Goal: Task Accomplishment & Management: Complete application form

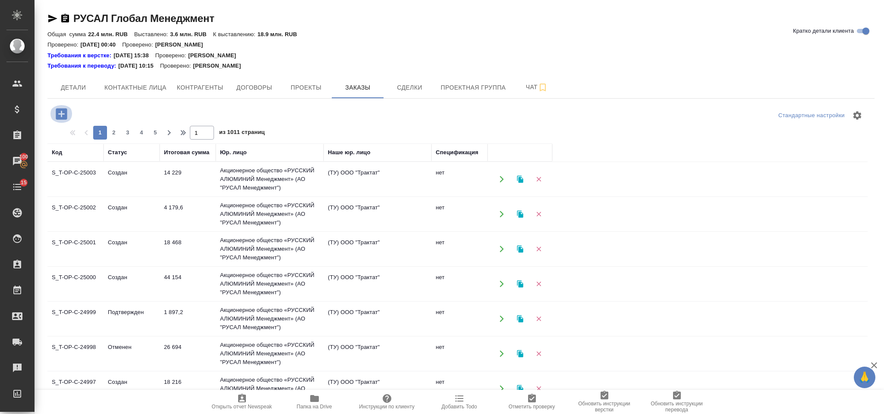
click at [63, 111] on icon "button" at bounding box center [61, 113] width 11 height 11
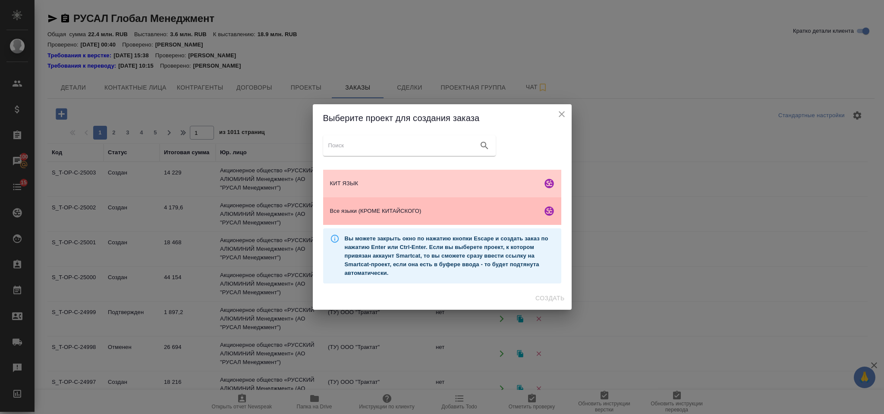
click at [404, 211] on span "Все языки (КРОМЕ КИТАЙСКОГО)" at bounding box center [434, 211] width 209 height 9
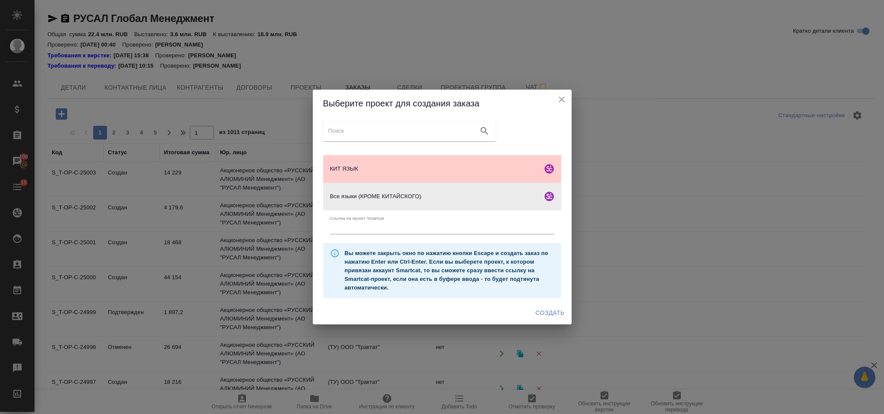
click at [545, 320] on button "Создать" at bounding box center [550, 313] width 36 height 16
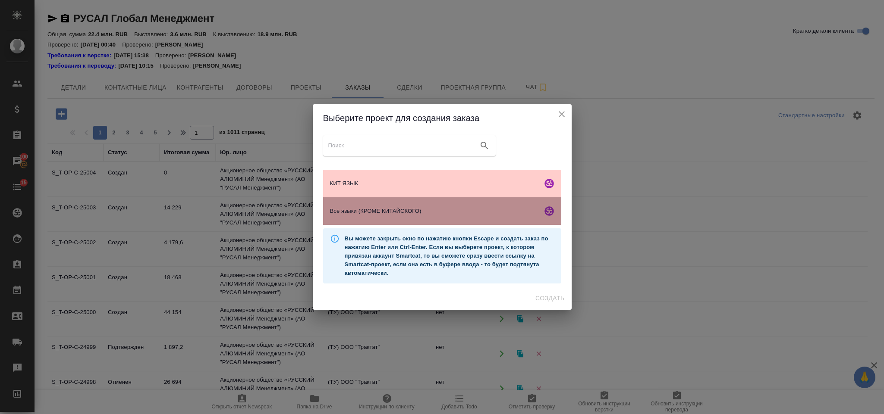
click at [383, 207] on span "Все языки (КРОМЕ КИТАЙСКОГО)" at bounding box center [434, 211] width 209 height 9
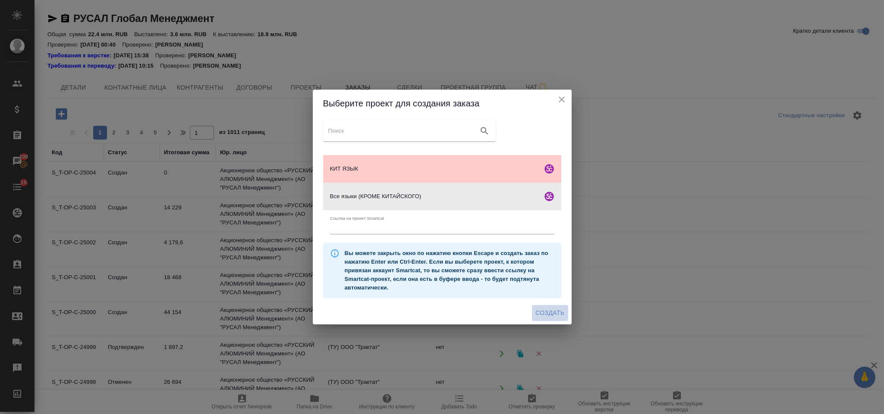
click at [550, 311] on span "Создать" at bounding box center [549, 313] width 29 height 11
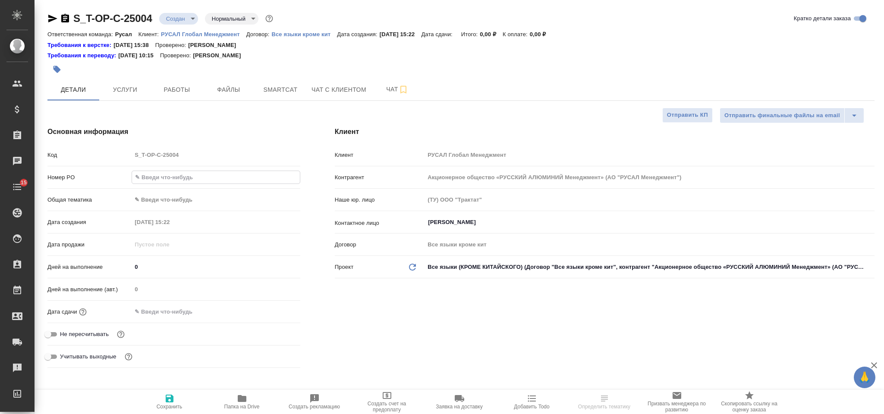
select select "RU"
type input "Т-ОП-С-46617"
click at [198, 201] on body "🙏 .cls-1 fill:#fff; AWATERA Gorlenko Yuliua Клиенты Спецификации Заказы Чаты 15…" at bounding box center [442, 207] width 884 height 414
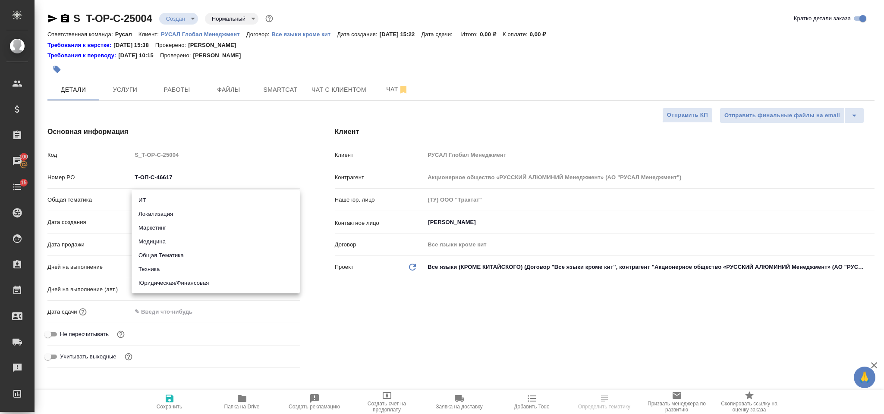
click at [232, 286] on li "Юридическая/Финансовая" at bounding box center [216, 283] width 168 height 14
type input "yr-fn"
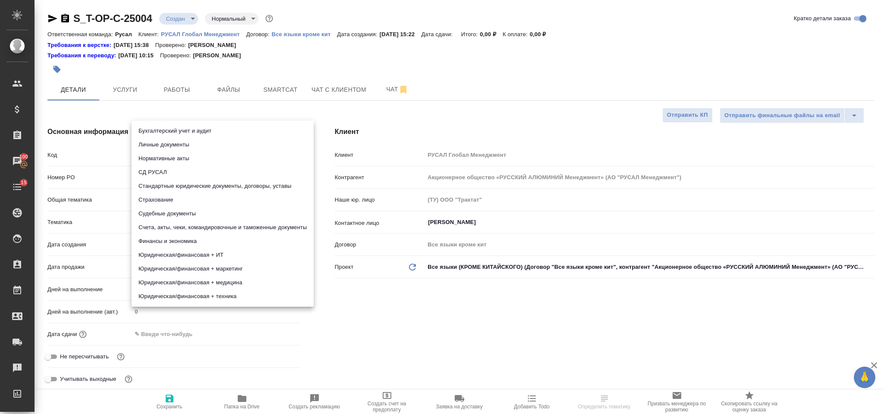
click at [184, 222] on body "🙏 .cls-1 fill:#fff; AWATERA Gorlenko Yuliua Клиенты Спецификации Заказы 100 Чат…" at bounding box center [442, 207] width 884 height 414
click at [256, 186] on li "Стандартные юридические документы, договоры, уставы" at bounding box center [223, 186] width 182 height 14
type input "5f647205b73bc97568ca66bf"
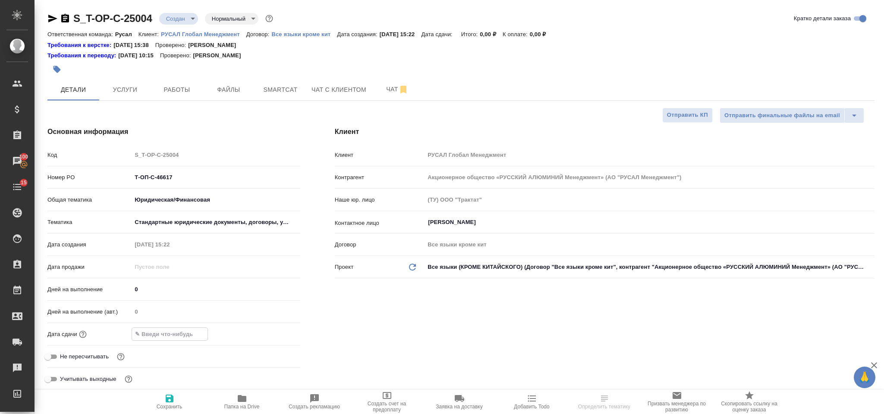
click at [184, 333] on input "text" at bounding box center [169, 334] width 75 height 13
click at [271, 334] on icon "button" at bounding box center [275, 334] width 10 height 10
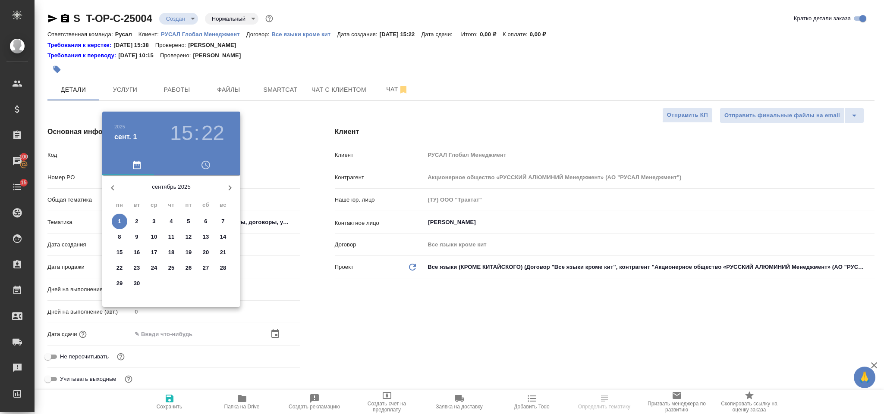
click at [136, 220] on div ".cls-1 fill:#fff; AWATERA Gorlenko Yuliua Клиенты Спецификации Заказы 100 Чаты …" at bounding box center [442, 207] width 884 height 414
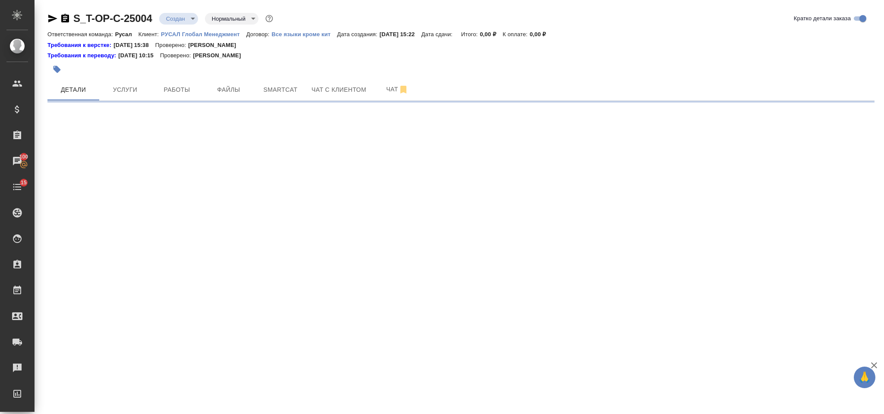
select select "RU"
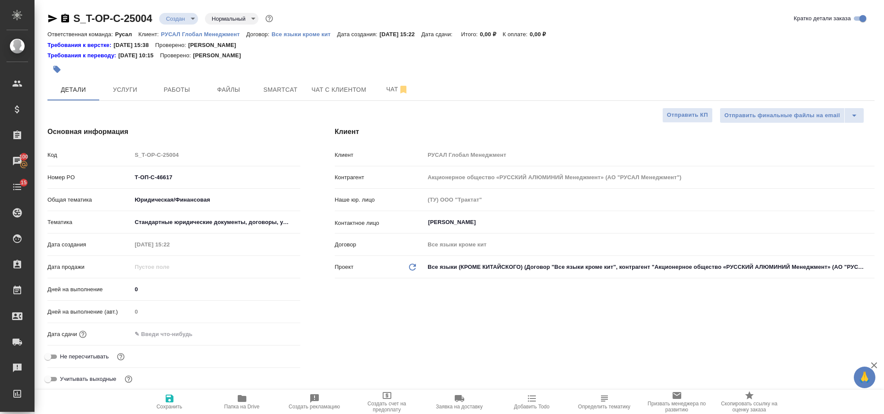
type textarea "x"
click at [179, 325] on div "Дней на выполнение (авт.) 0" at bounding box center [173, 315] width 253 height 22
click at [201, 336] on input "text" at bounding box center [169, 334] width 75 height 13
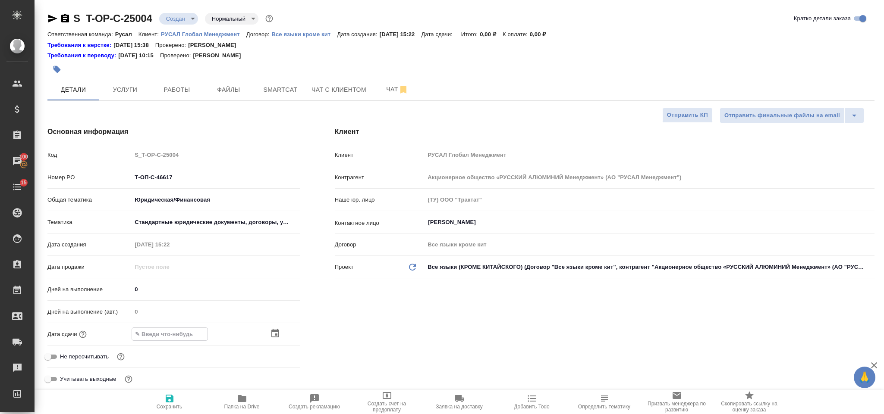
click at [270, 336] on div at bounding box center [216, 334] width 168 height 13
click at [275, 336] on icon "button" at bounding box center [275, 334] width 10 height 10
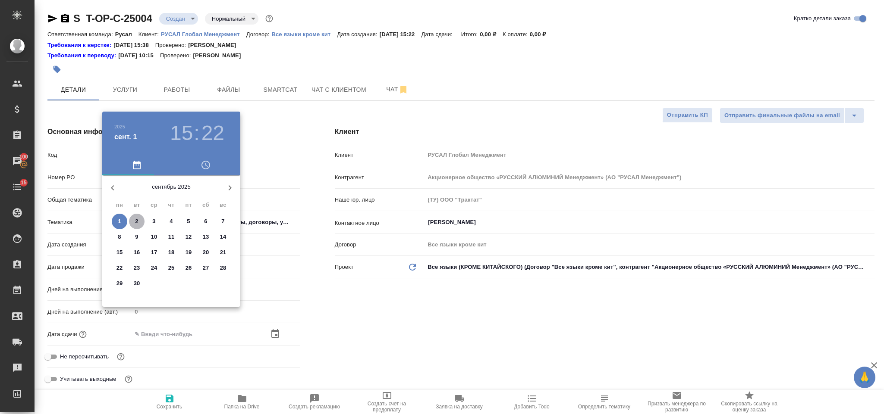
click at [135, 223] on p "2" at bounding box center [136, 221] width 3 height 9
type input "02.09.2025 15:22"
type textarea "x"
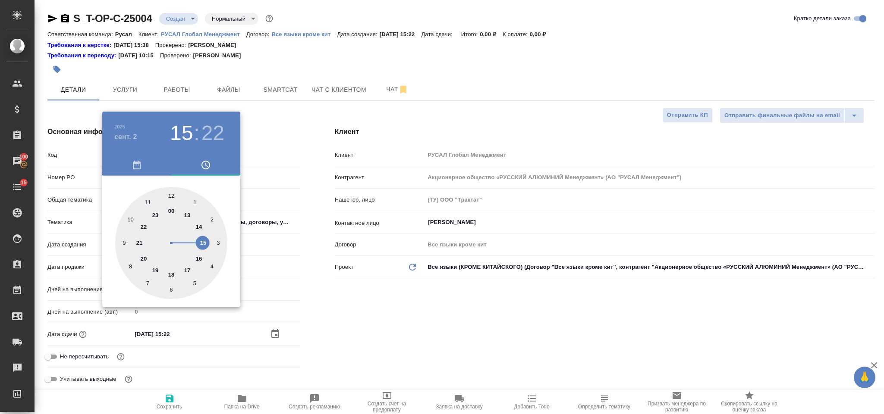
click at [198, 257] on div at bounding box center [171, 243] width 112 height 112
type input "02.09.2025 16:22"
type textarea "x"
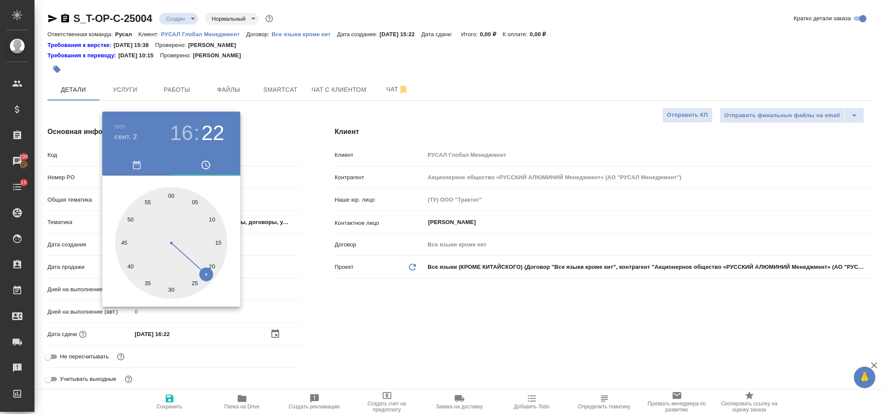
click at [171, 286] on div at bounding box center [171, 243] width 112 height 112
type input "02.09.2025 16:30"
type textarea "x"
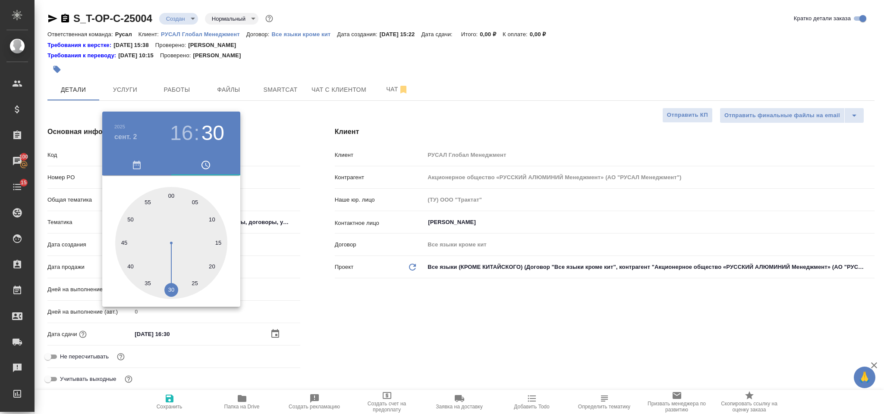
click at [313, 311] on div at bounding box center [442, 207] width 884 height 414
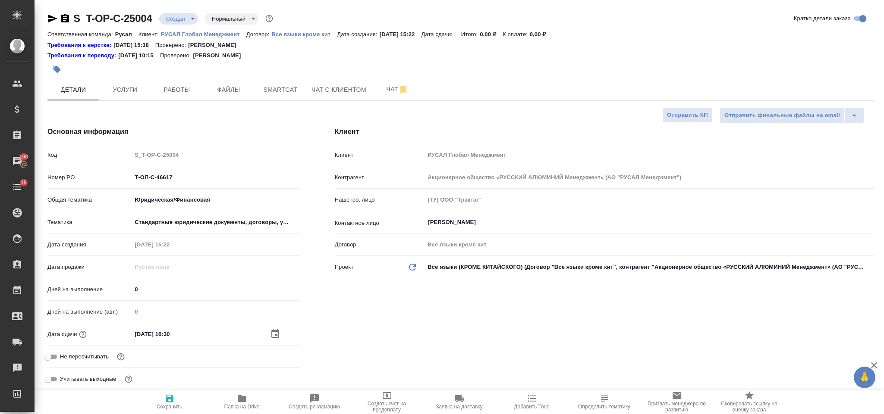
click at [166, 396] on icon "button" at bounding box center [169, 399] width 10 height 10
type textarea "x"
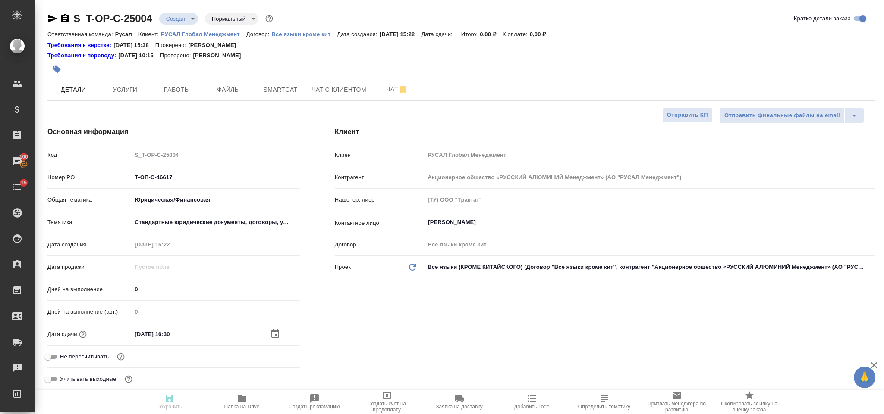
type textarea "x"
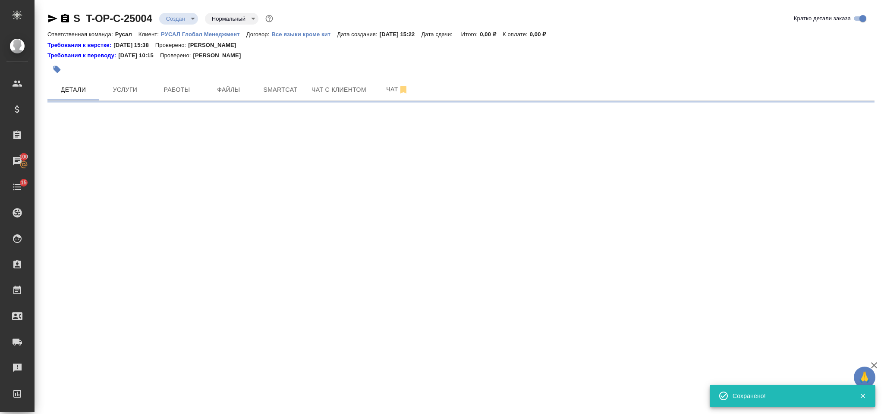
select select "RU"
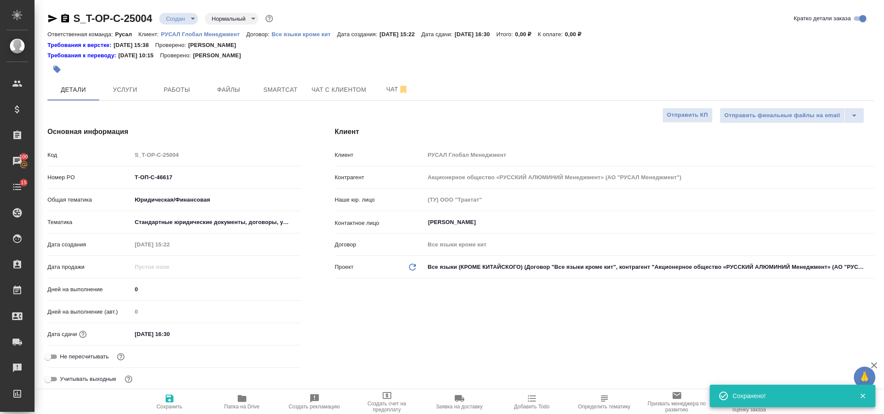
type textarea "x"
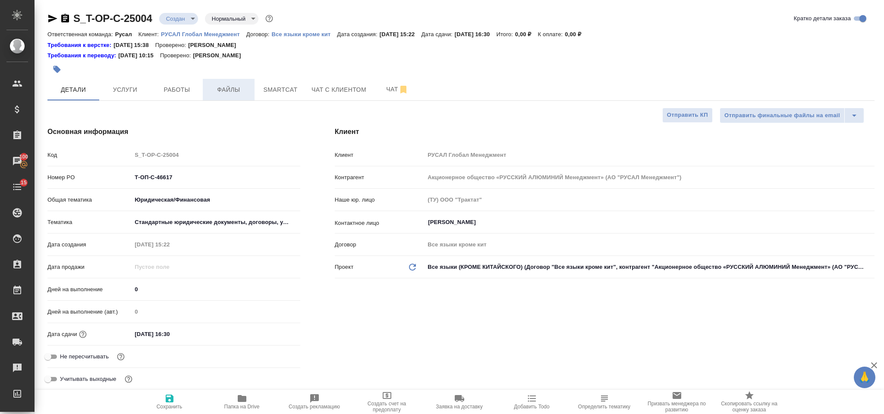
click at [230, 94] on span "Файлы" at bounding box center [228, 90] width 41 height 11
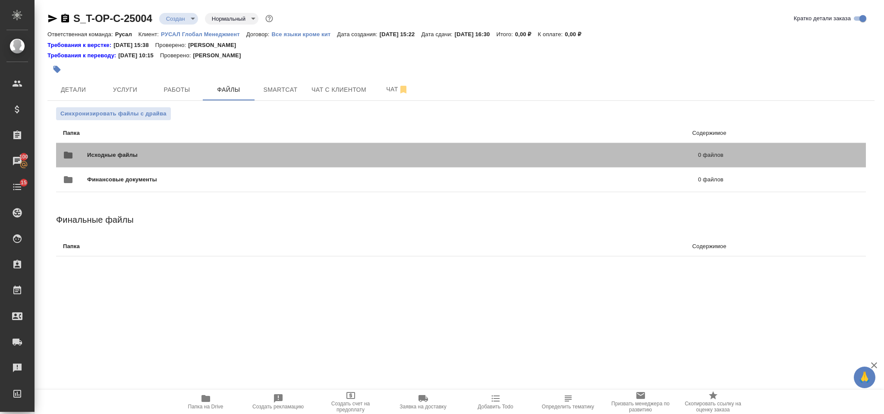
click at [193, 151] on span "Исходные файлы" at bounding box center [252, 155] width 331 height 9
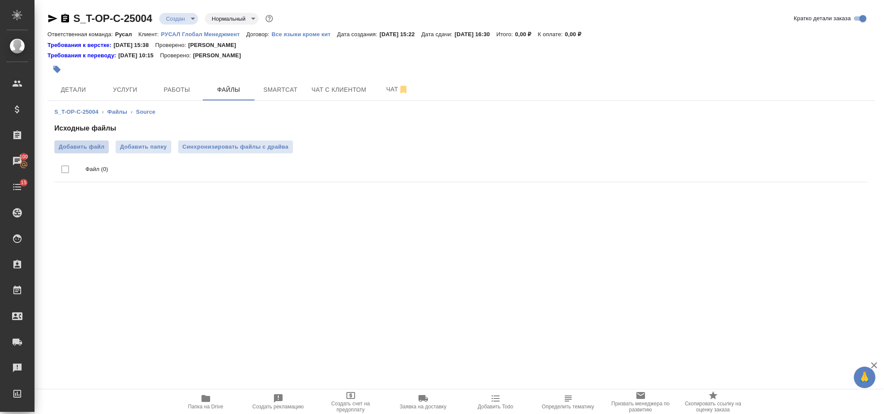
click at [74, 151] on span "Добавить файл" at bounding box center [82, 147] width 46 height 9
click at [0, 0] on input "Добавить файл" at bounding box center [0, 0] width 0 height 0
click at [155, 85] on button "Работы" at bounding box center [177, 90] width 52 height 22
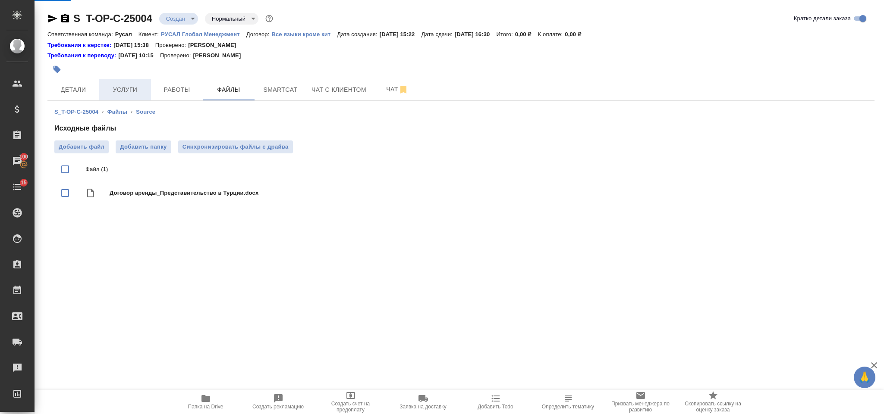
click at [117, 88] on span "Услуги" at bounding box center [124, 90] width 41 height 11
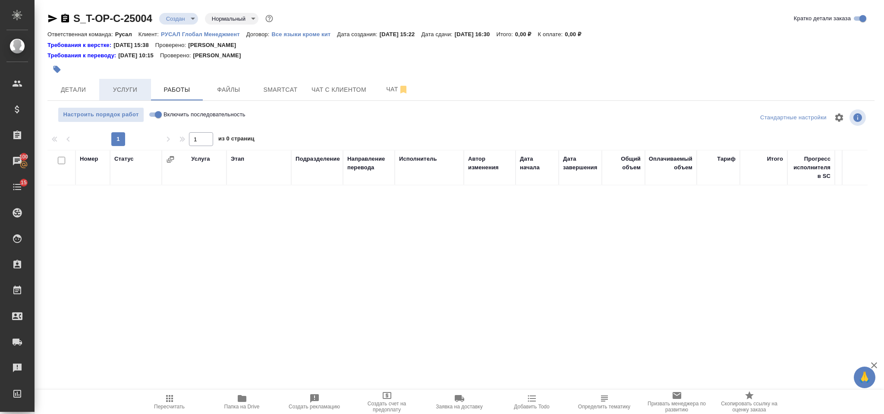
click at [132, 89] on span "Услуги" at bounding box center [124, 90] width 41 height 11
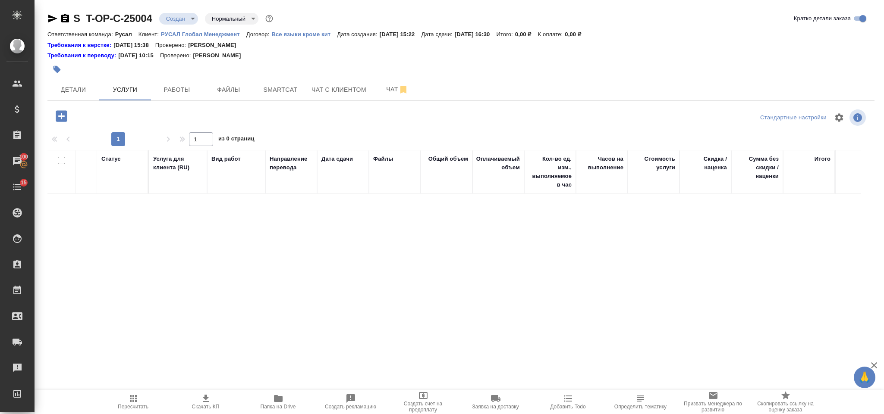
click at [68, 116] on icon "button" at bounding box center [61, 116] width 15 height 15
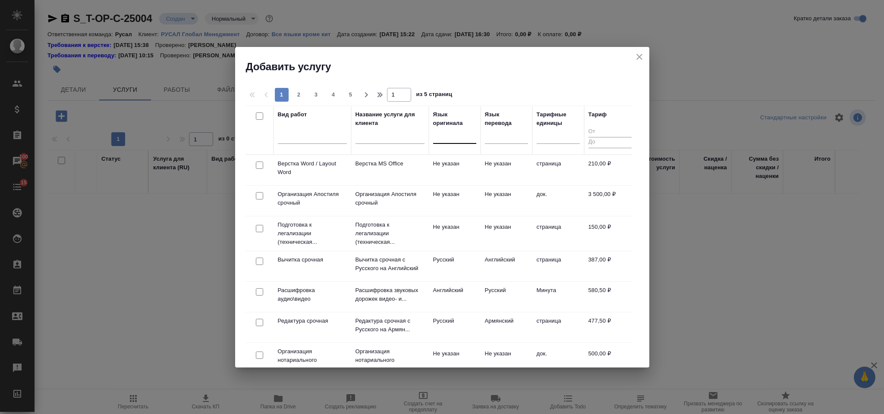
click at [444, 130] on div at bounding box center [454, 135] width 43 height 13
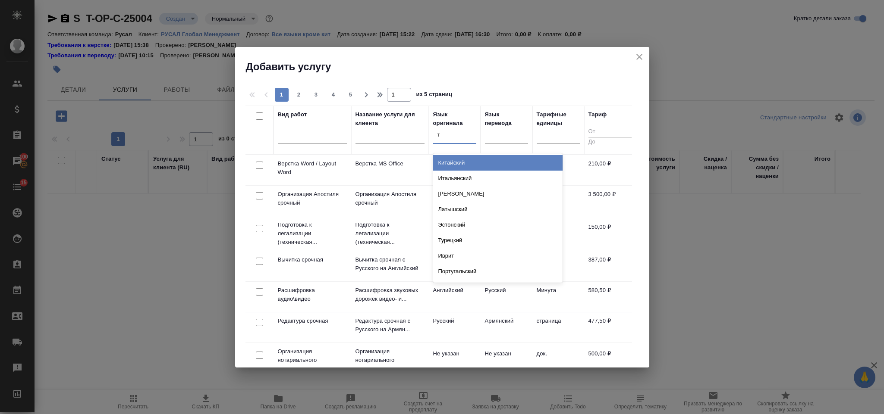
type input "ту"
click at [468, 155] on div "Турецкий" at bounding box center [497, 163] width 129 height 16
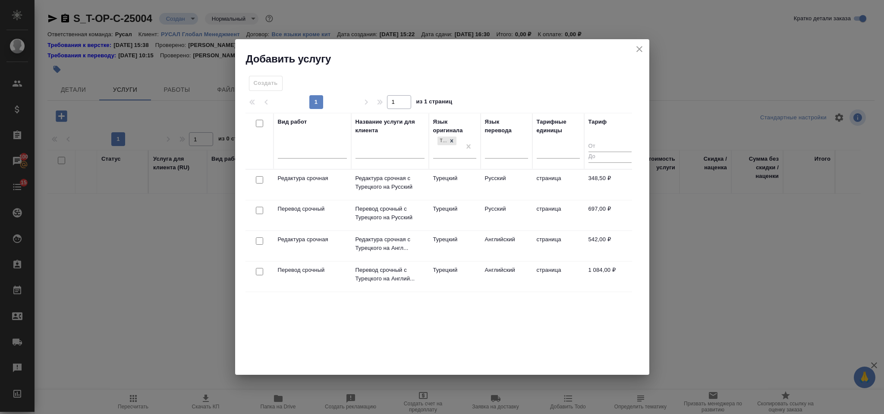
click at [257, 245] on input "checkbox" at bounding box center [259, 241] width 7 height 7
checkbox input "true"
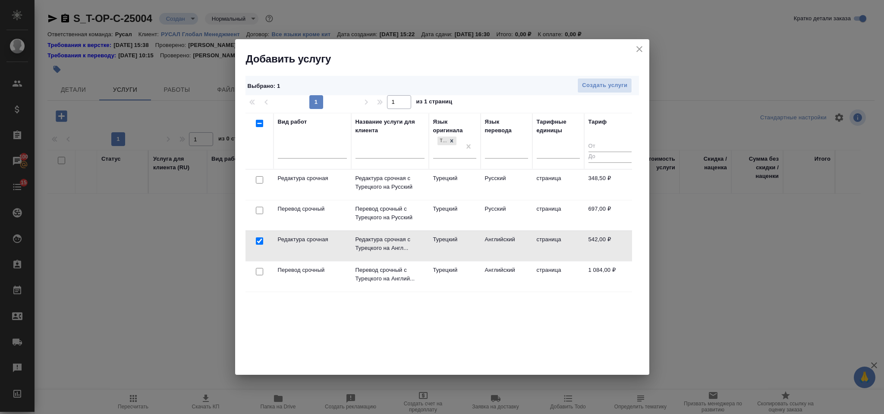
click at [257, 273] on input "checkbox" at bounding box center [259, 271] width 7 height 7
checkbox input "true"
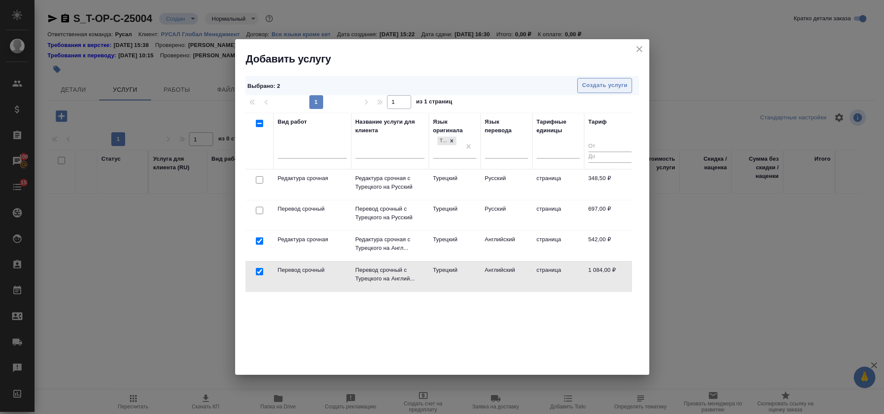
click at [597, 81] on span "Создать услуги" at bounding box center [604, 86] width 45 height 10
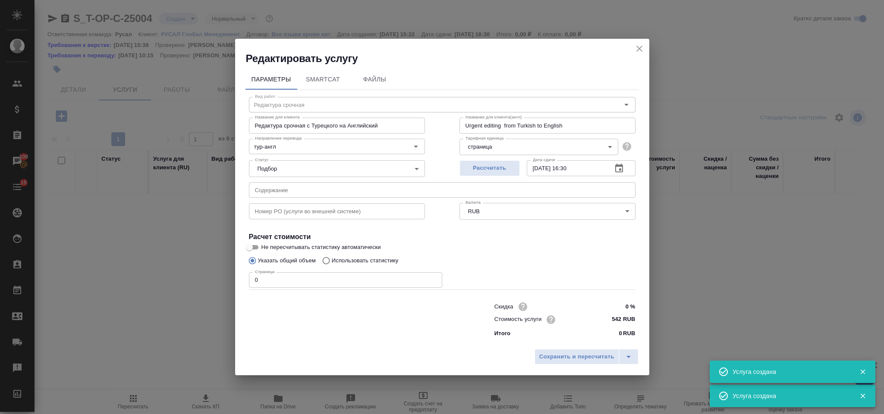
type input "Перевод срочный"
type input "Перевод срочный с Турецкого на Английский"
type input "Urgent translation from Turkish to English"
type input "1084 RUB"
click at [292, 189] on input "text" at bounding box center [442, 190] width 386 height 16
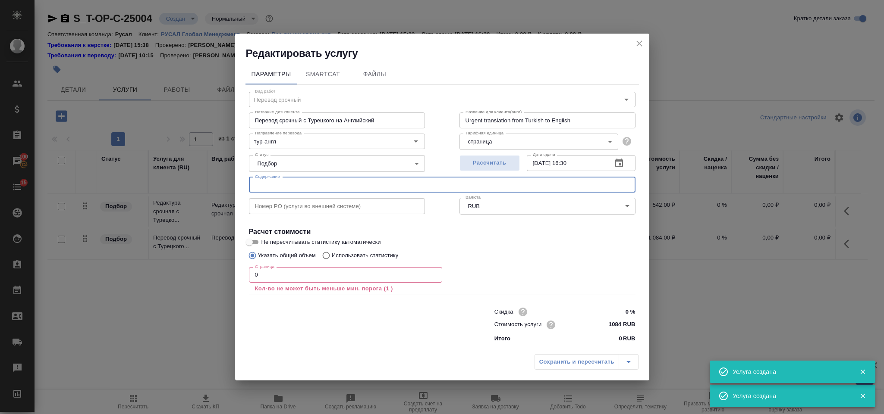
paste input "Договор аренды_Представительство в Турции"
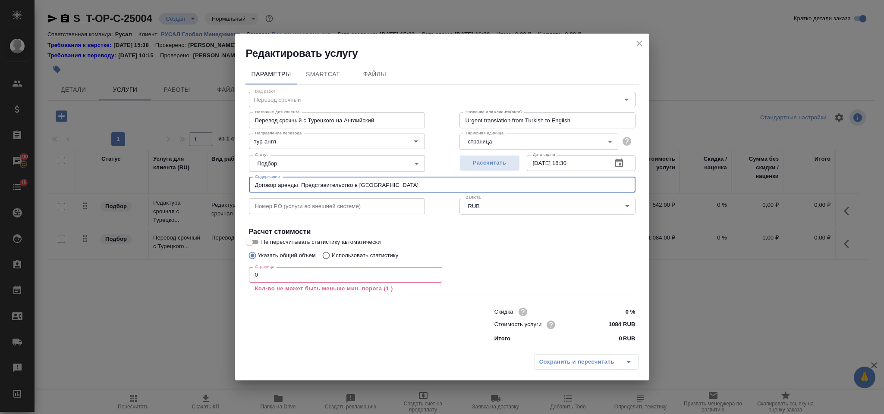
type input "Договор аренды_Представительство в Турции"
click at [290, 270] on input "0" at bounding box center [345, 275] width 193 height 16
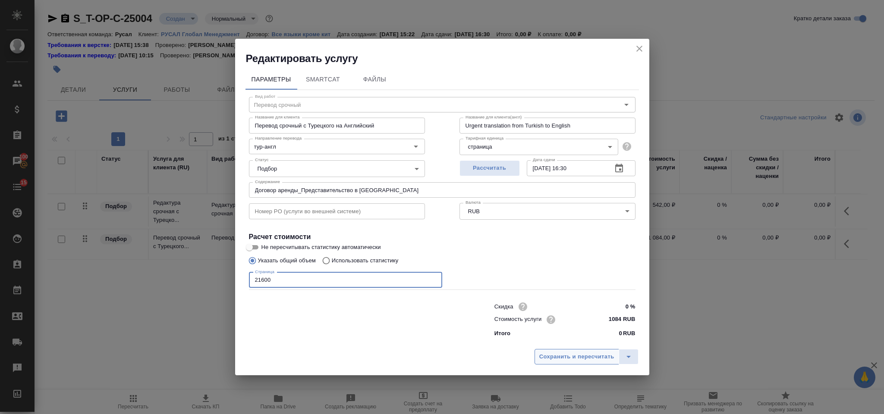
type input "21600"
click at [572, 351] on button "Сохранить и пересчитать" at bounding box center [576, 357] width 85 height 16
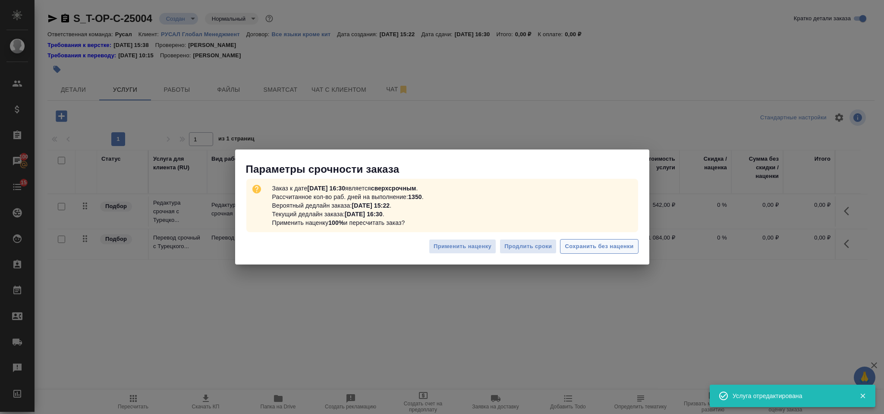
click at [618, 246] on span "Сохранить без наценки" at bounding box center [599, 247] width 69 height 10
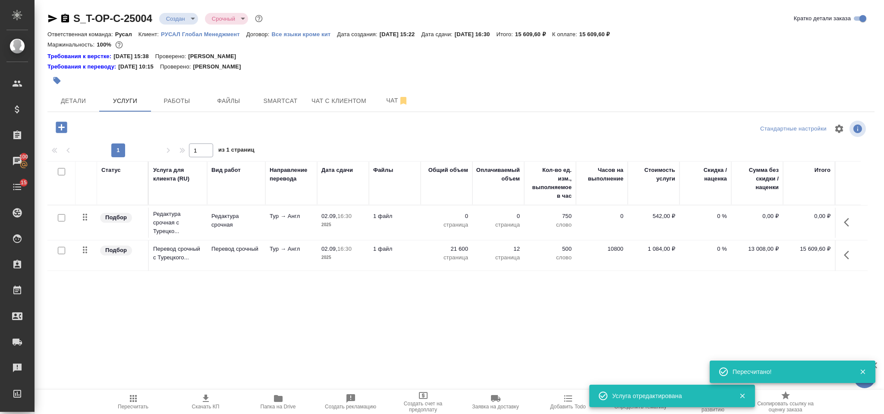
type input "urgent"
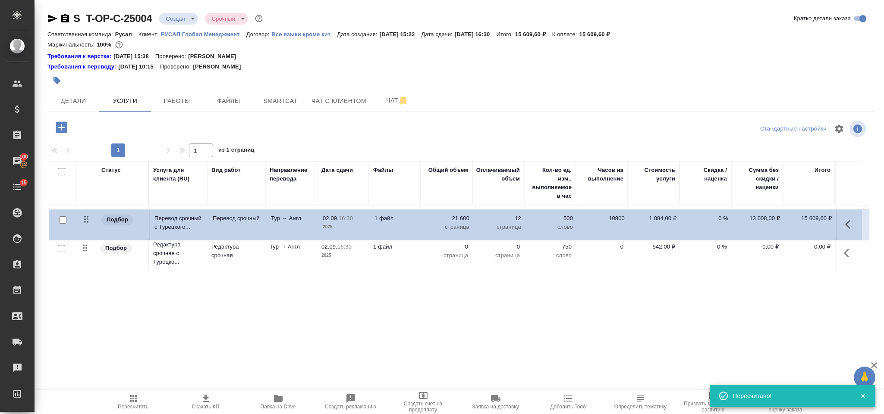
drag, startPoint x: 83, startPoint y: 251, endPoint x: 84, endPoint y: 217, distance: 35.0
click at [84, 217] on table "Статус Услуга для клиента (RU) Вид работ Направление перевода Дата сдачи Файлы …" at bounding box center [457, 216] width 820 height 110
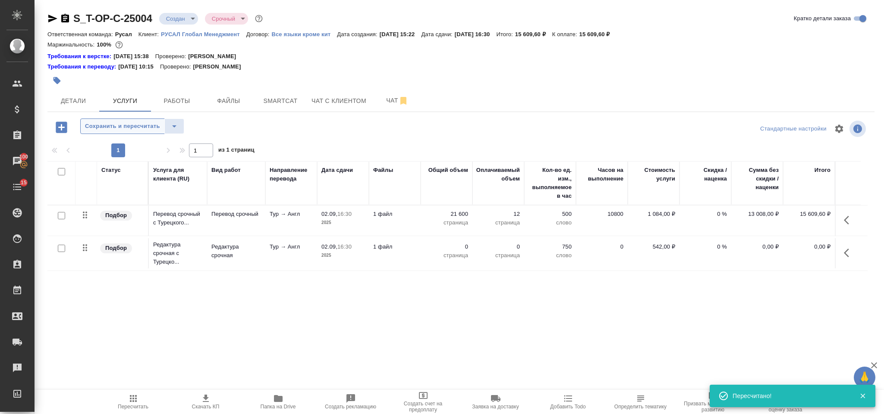
click at [111, 130] on span "Сохранить и пересчитать" at bounding box center [122, 127] width 75 height 10
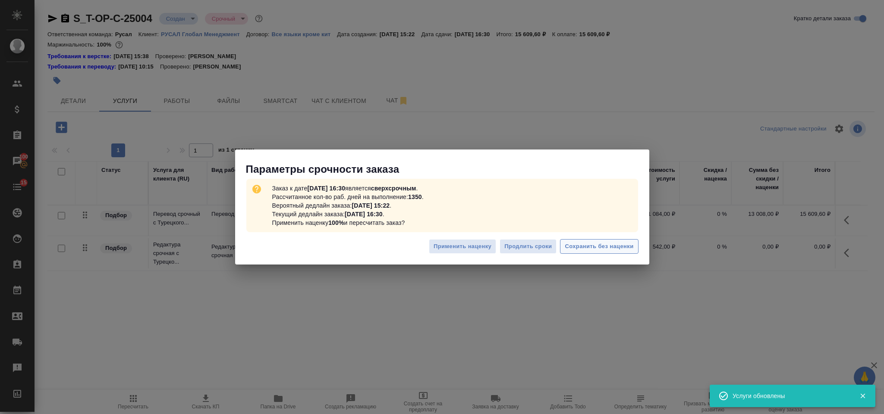
click at [618, 242] on span "Сохранить без наценки" at bounding box center [599, 247] width 69 height 10
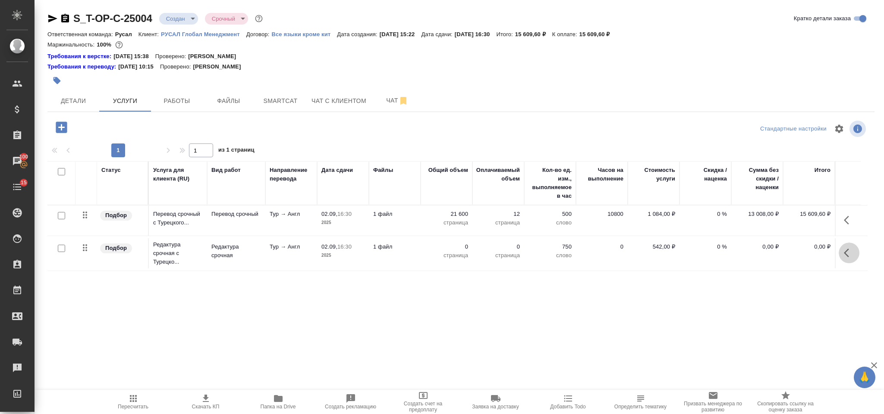
click at [844, 261] on button "button" at bounding box center [848, 253] width 21 height 21
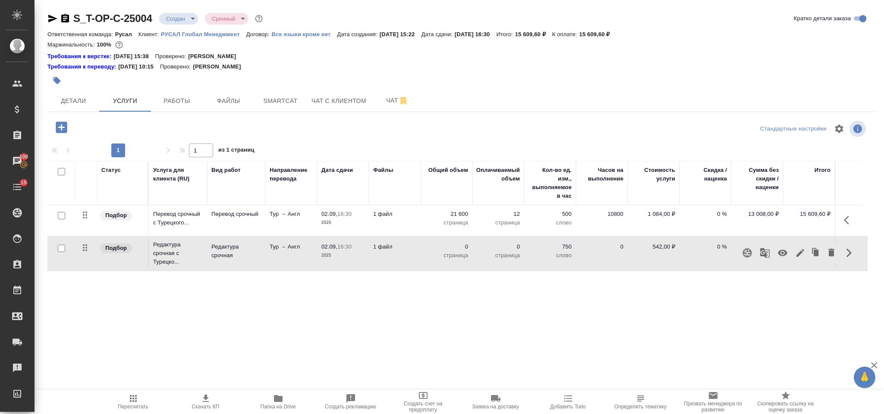
click at [801, 253] on icon "button" at bounding box center [800, 253] width 8 height 8
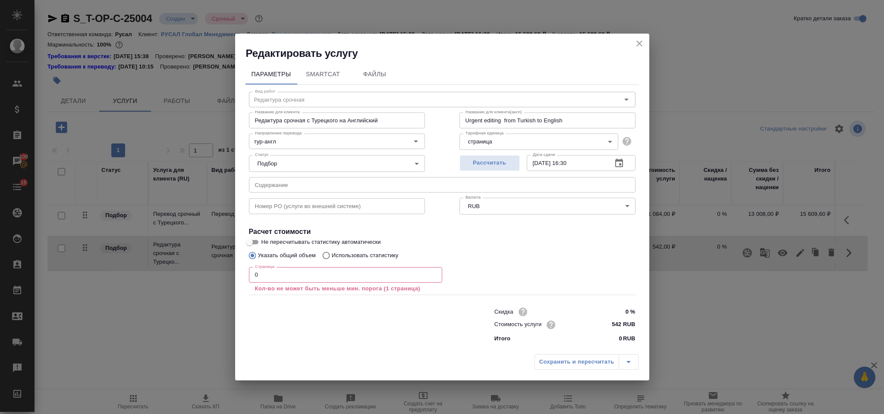
click at [265, 282] on input "0" at bounding box center [345, 275] width 193 height 16
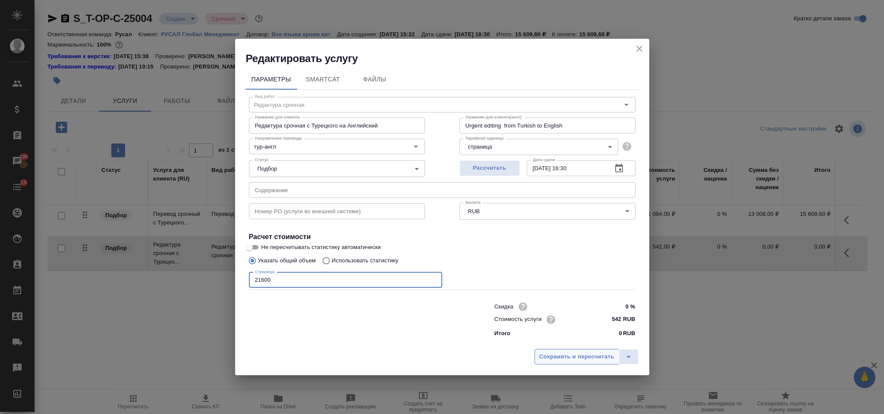
type input "21600"
click at [543, 351] on button "Сохранить и пересчитать" at bounding box center [576, 357] width 85 height 16
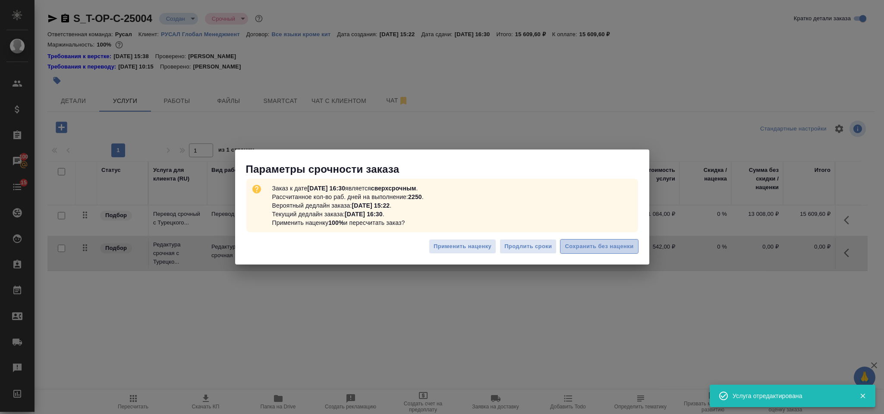
click at [589, 248] on span "Сохранить без наценки" at bounding box center [599, 247] width 69 height 10
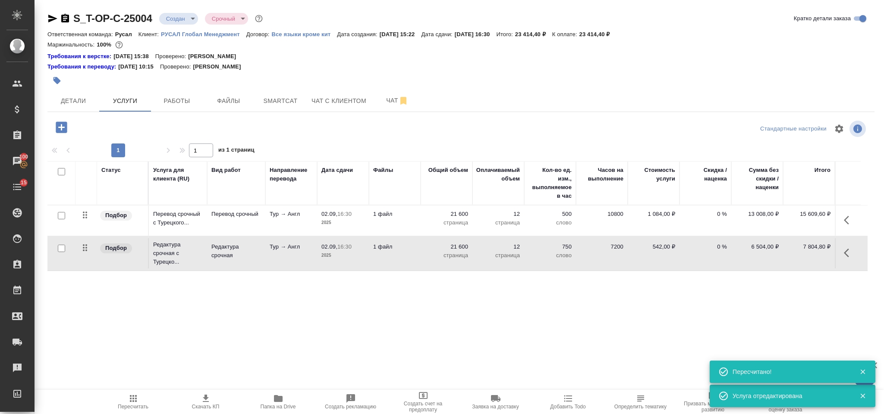
click at [66, 127] on icon "button" at bounding box center [61, 127] width 11 height 11
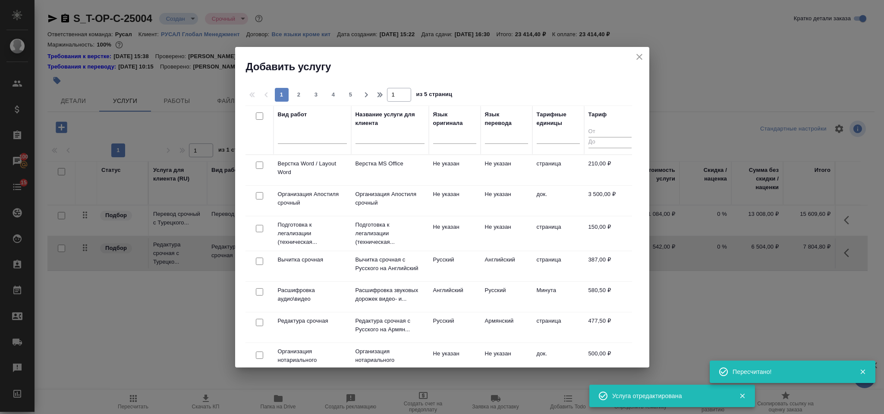
click at [633, 54] on button "close" at bounding box center [639, 56] width 13 height 13
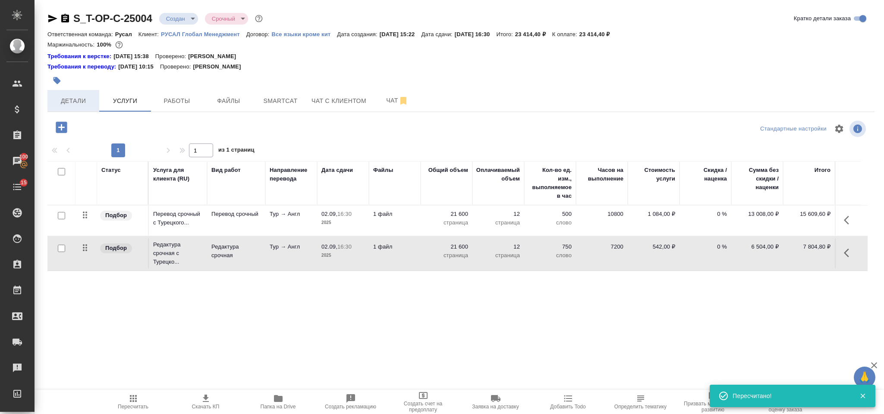
click at [86, 100] on span "Детали" at bounding box center [73, 101] width 41 height 11
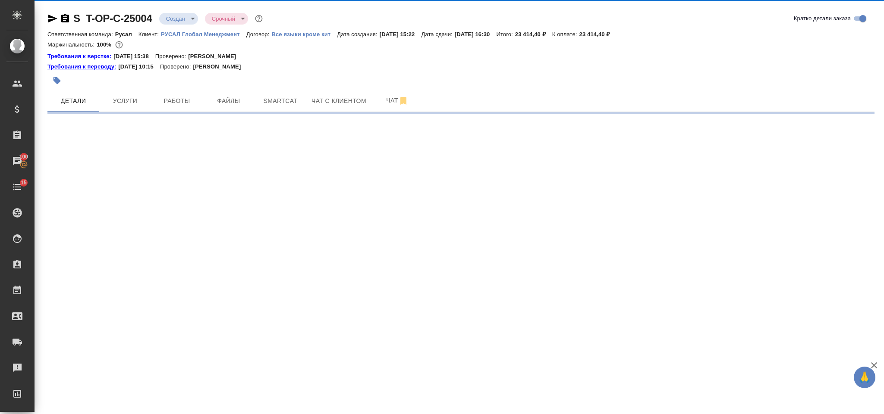
select select "RU"
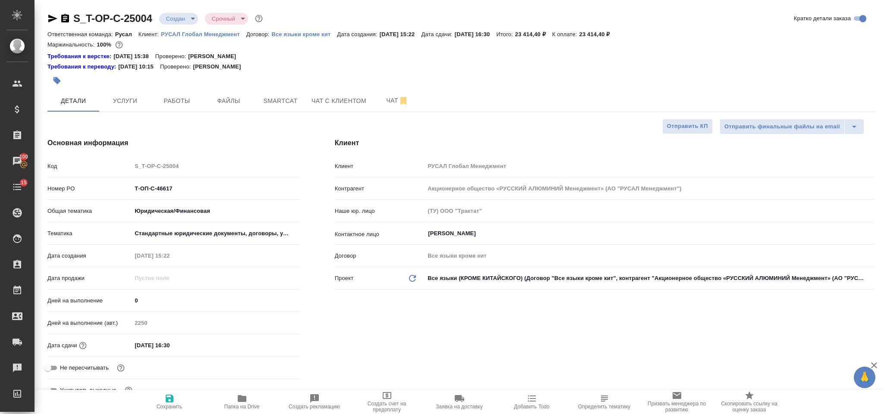
type textarea "x"
click at [67, 16] on icon "button" at bounding box center [65, 18] width 8 height 9
click at [52, 12] on div "S_T-OP-C-25004 Создан new Срочный urgent" at bounding box center [155, 19] width 217 height 14
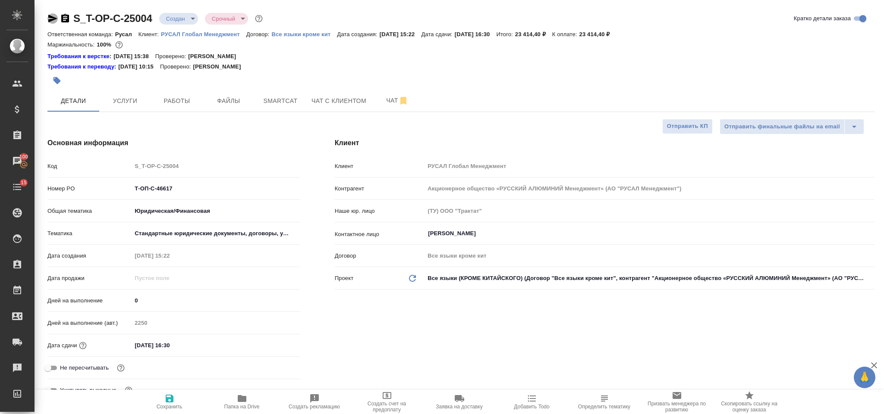
click at [52, 16] on icon "button" at bounding box center [52, 18] width 10 height 10
drag, startPoint x: 179, startPoint y: 193, endPoint x: 132, endPoint y: 185, distance: 47.2
click at [132, 185] on input "Т-ОП-С-46617" at bounding box center [215, 188] width 167 height 13
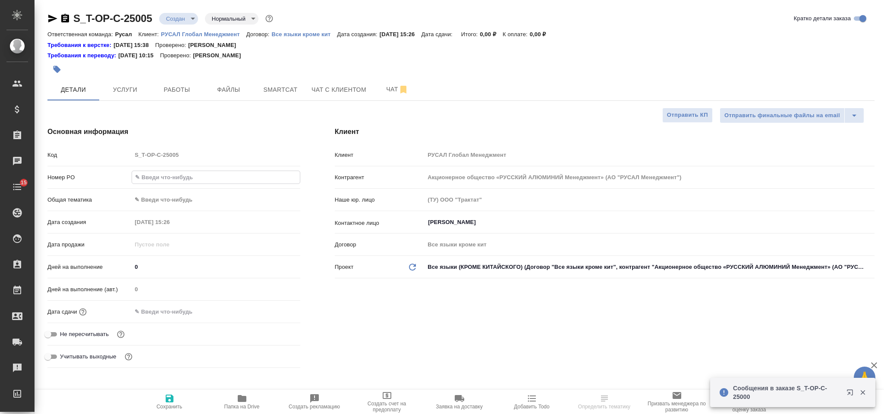
select select "RU"
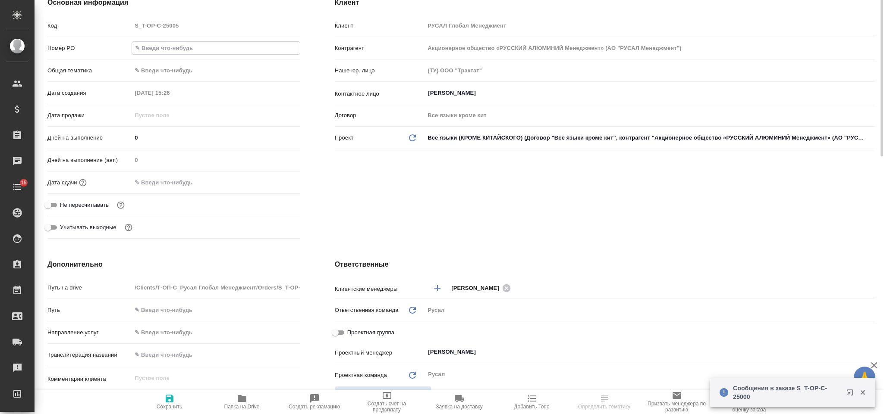
scroll to position [194, 0]
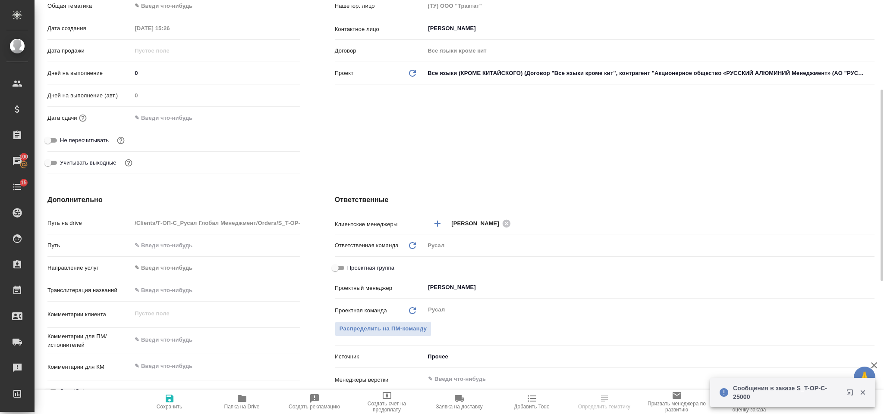
click at [163, 335] on textarea at bounding box center [216, 340] width 168 height 15
paste textarea "Комментарий по переводу: перевести документ, чтобы был соблюден формат Контракт…"
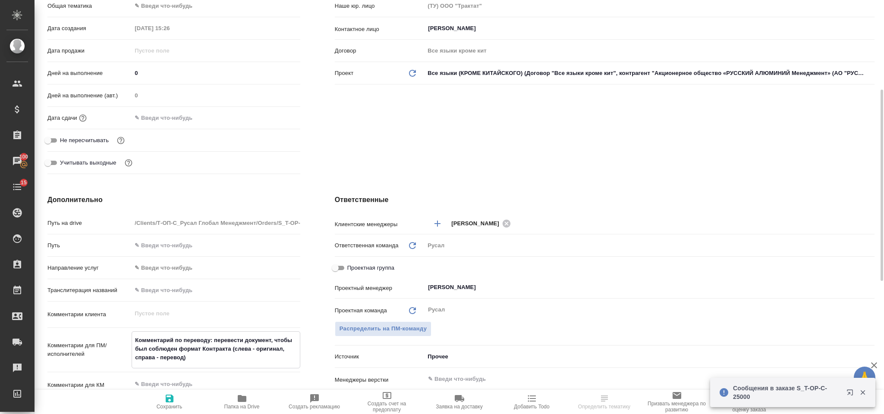
type textarea "Комментарий по переводу: перевести документ, чтобы был соблюден формат Контракт…"
click at [166, 402] on icon "button" at bounding box center [170, 399] width 8 height 8
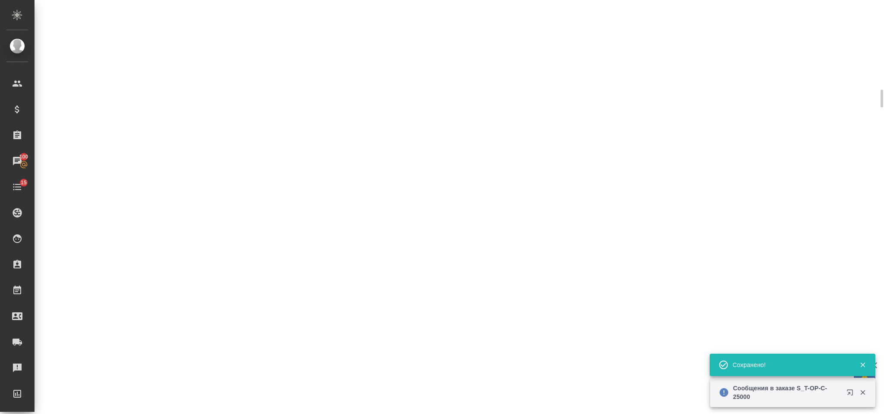
select select "RU"
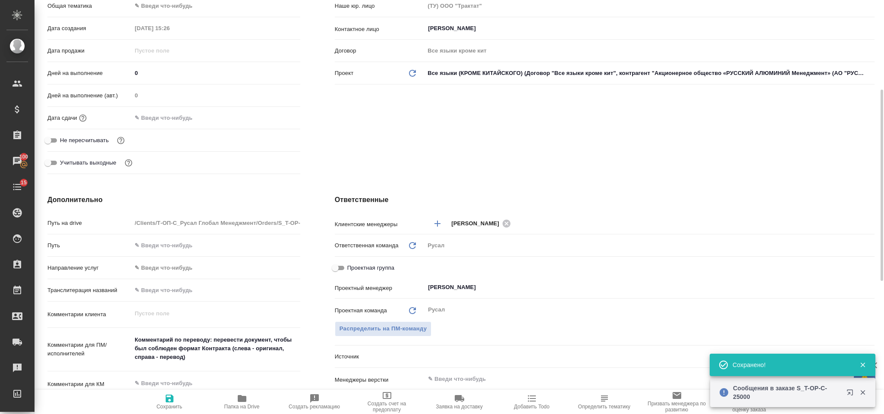
type textarea "x"
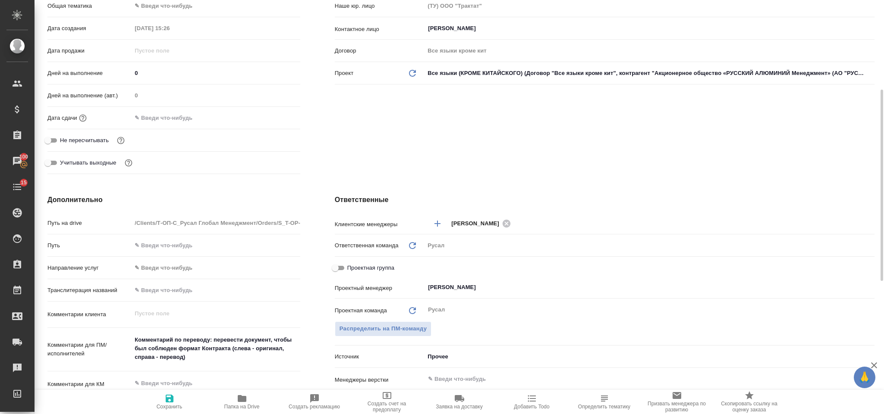
click at [178, 395] on span "Сохранить" at bounding box center [169, 402] width 62 height 16
type textarea "x"
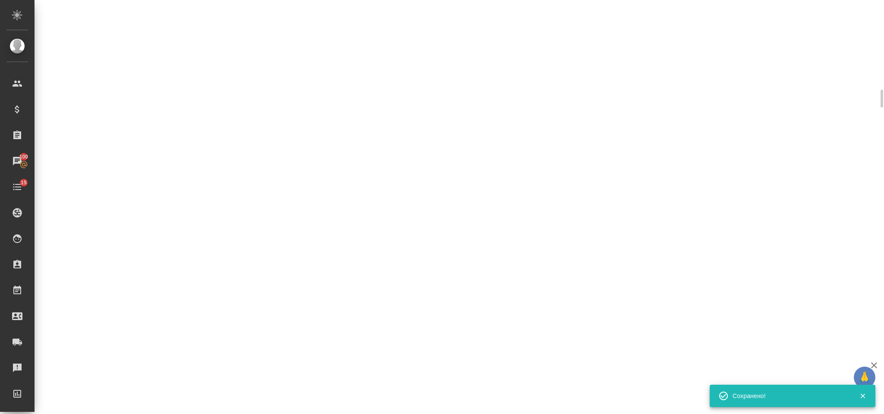
select select "RU"
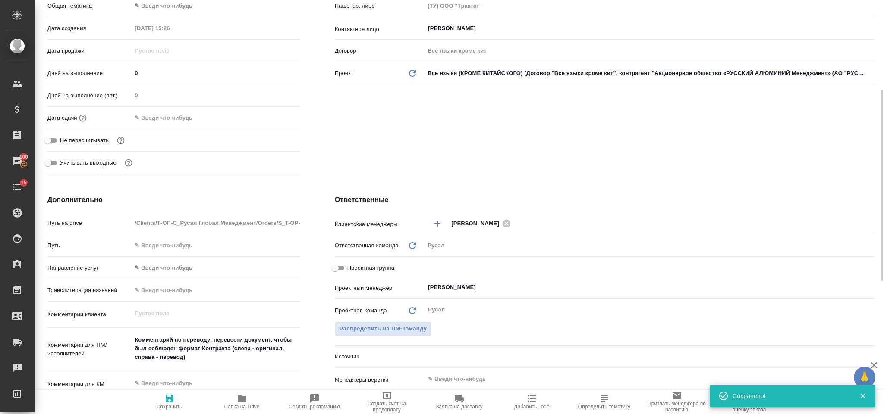
type textarea "x"
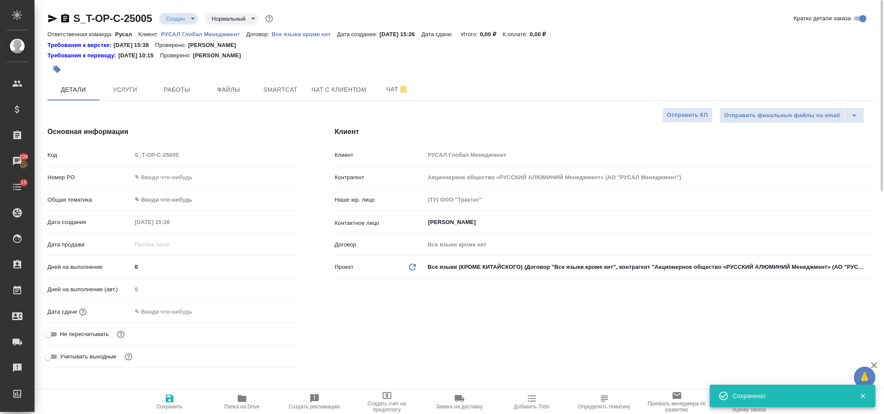
click at [169, 180] on input "text" at bounding box center [216, 177] width 168 height 13
paste input "Т-ОП-С-46618"
type input "Т-ОП-С-46618"
type textarea "x"
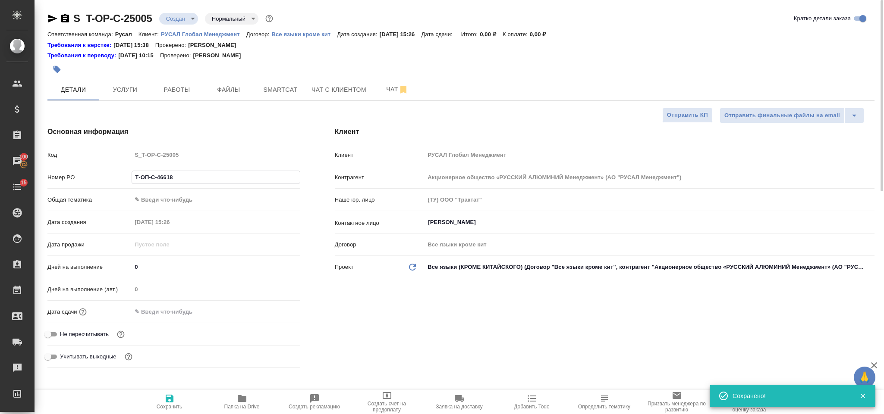
type textarea "x"
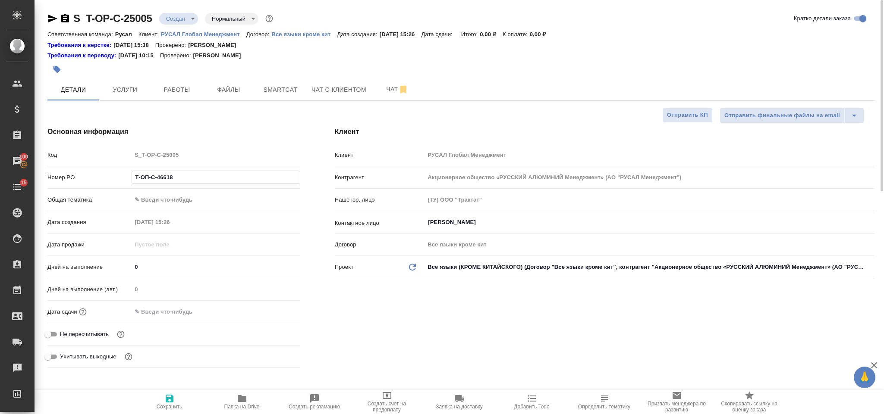
type input "Т-ОП-С-46618"
click at [182, 194] on body "🙏 .cls-1 fill:#fff; AWATERA [PERSON_NAME] Спецификации Заказы 100 Чаты 15 Todo …" at bounding box center [442, 207] width 884 height 414
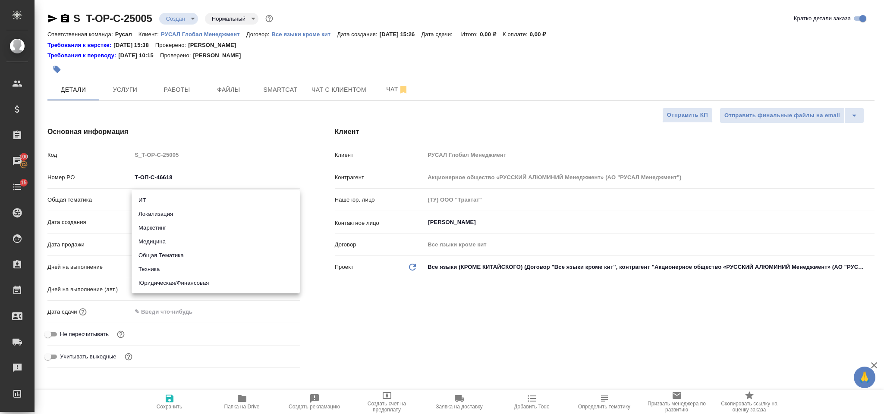
click at [212, 277] on li "Юридическая/Финансовая" at bounding box center [216, 283] width 168 height 14
type input "yr-fn"
type textarea "x"
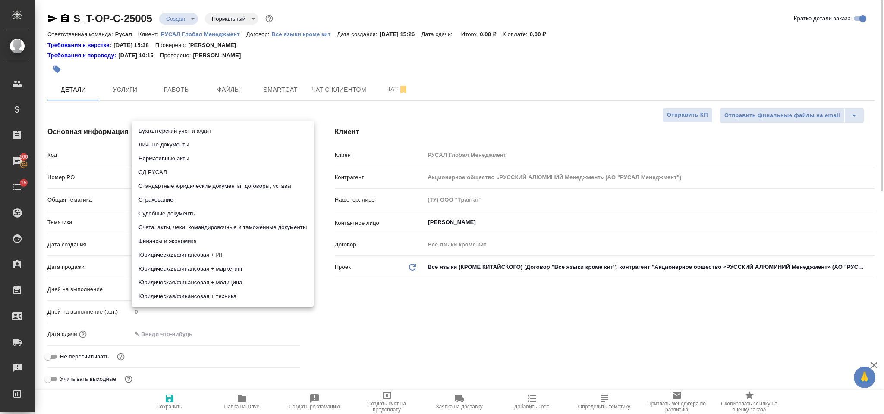
click at [193, 221] on body "🙏 .cls-1 fill:#fff; AWATERA [PERSON_NAME] Спецификации Заказы 100 Чаты 15 Todo …" at bounding box center [442, 207] width 884 height 414
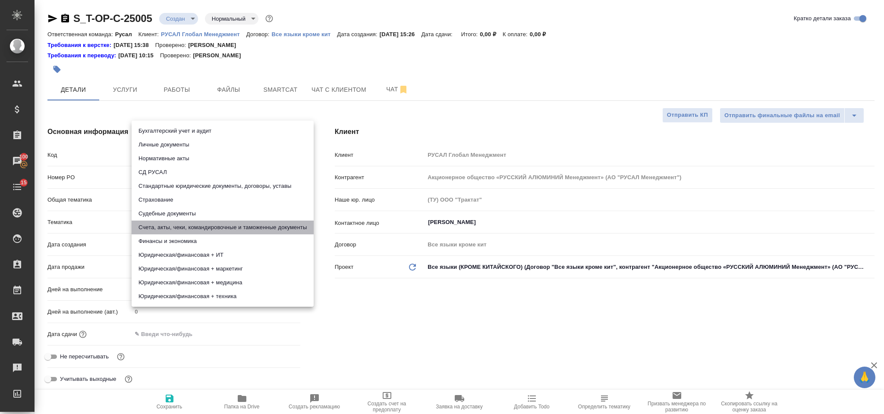
click at [237, 229] on li "Счета, акты, чеки, командировочные и таможенные документы" at bounding box center [223, 228] width 182 height 14
type textarea "x"
type input "5f647205b73bc97568ca66c0"
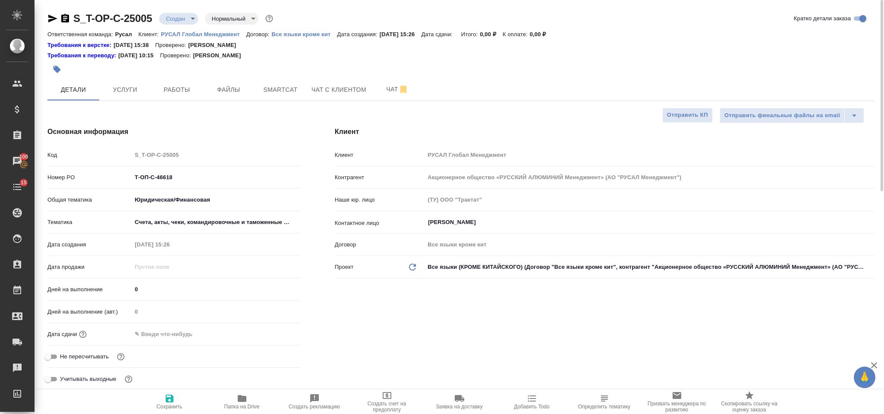
click at [189, 334] on input "text" at bounding box center [169, 334] width 75 height 13
click at [273, 330] on icon "button" at bounding box center [275, 334] width 10 height 10
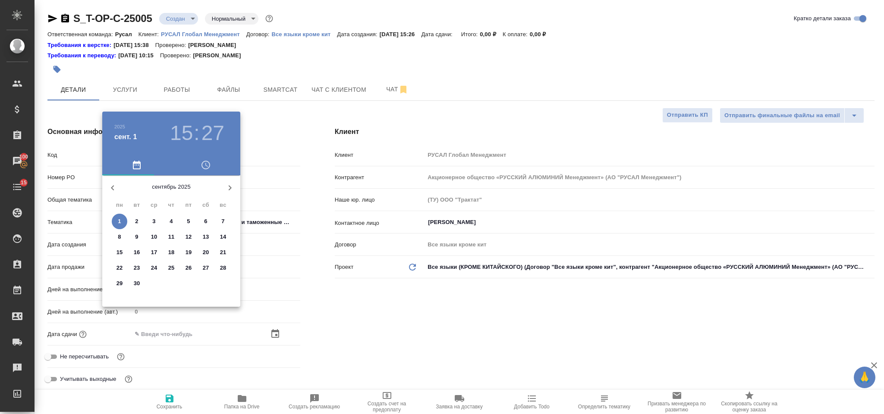
click at [136, 223] on p "2" at bounding box center [136, 221] width 3 height 9
type input "[DATE] 15:27"
type textarea "x"
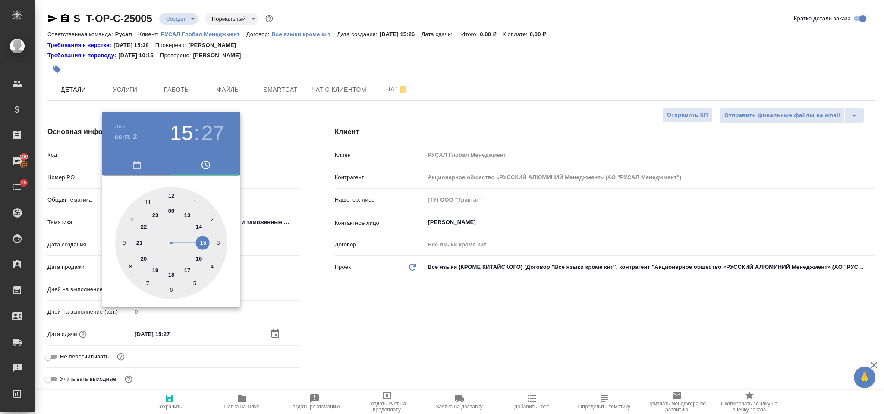
click at [148, 202] on div at bounding box center [171, 243] width 112 height 112
type input "[DATE] 11:27"
type textarea "x"
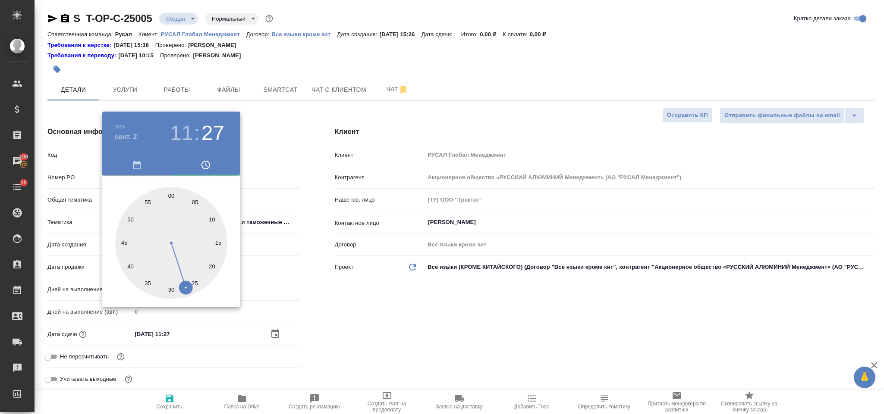
click at [167, 289] on div at bounding box center [171, 243] width 112 height 112
type input "[DATE] 11:31"
type textarea "x"
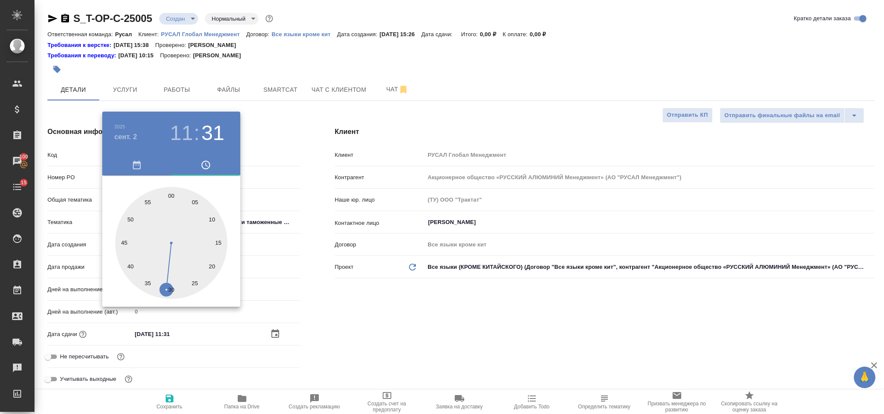
click at [173, 290] on div at bounding box center [171, 243] width 112 height 112
type input "[DATE] 11:30"
type textarea "x"
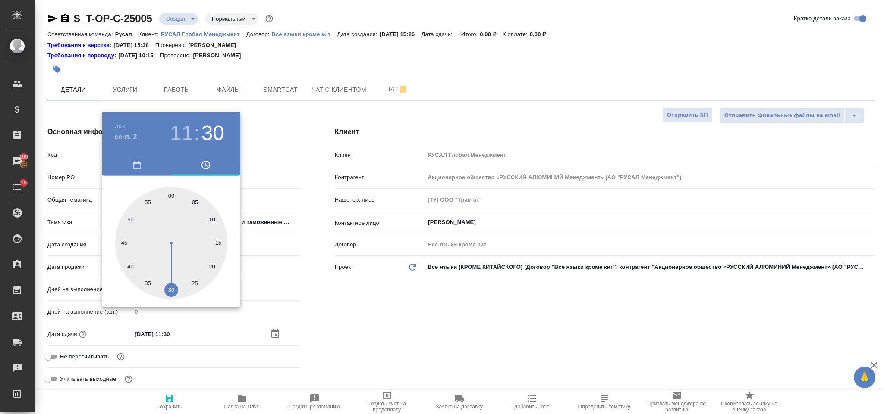
click at [435, 316] on div at bounding box center [442, 207] width 884 height 414
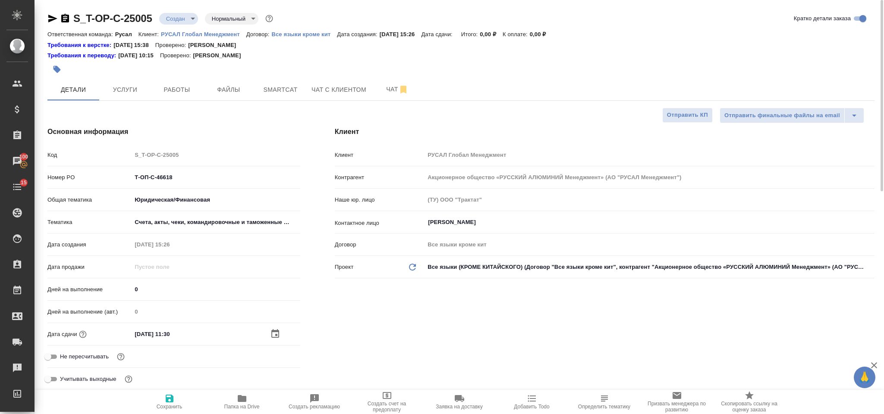
click at [176, 396] on span "Сохранить" at bounding box center [169, 402] width 62 height 16
type textarea "x"
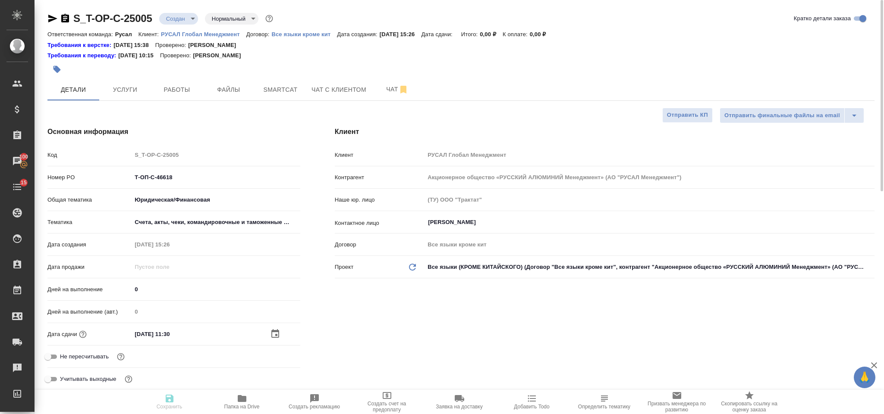
type textarea "x"
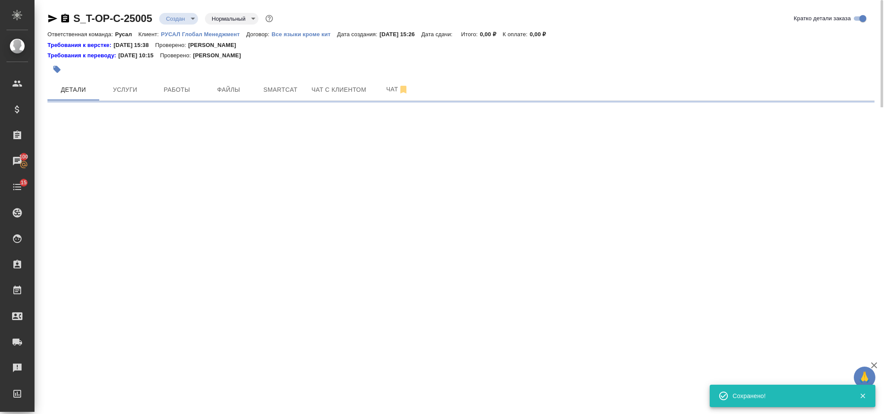
select select "RU"
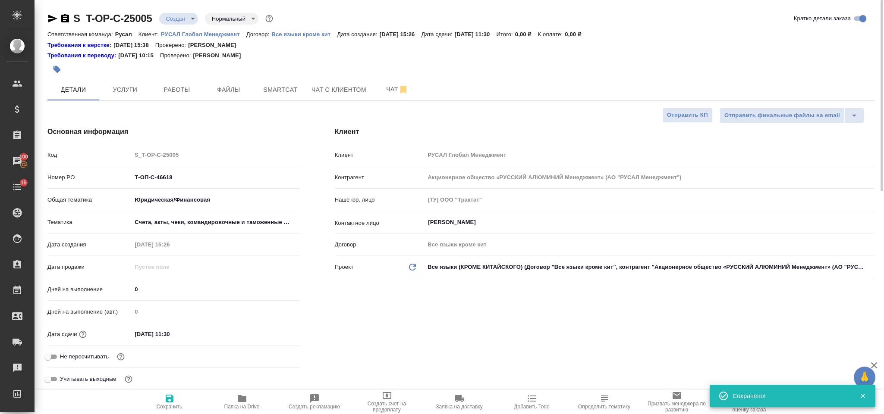
type textarea "x"
click at [239, 97] on button "Файлы" at bounding box center [229, 90] width 52 height 22
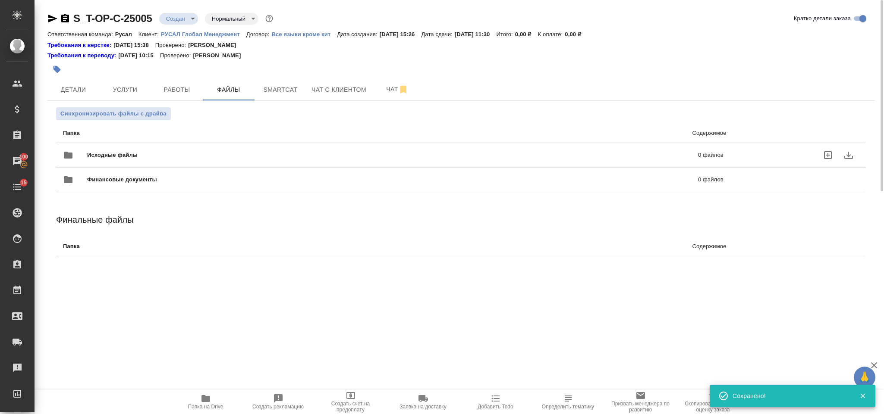
click at [188, 148] on div "Исходные файлы 0 файлов" at bounding box center [393, 155] width 660 height 21
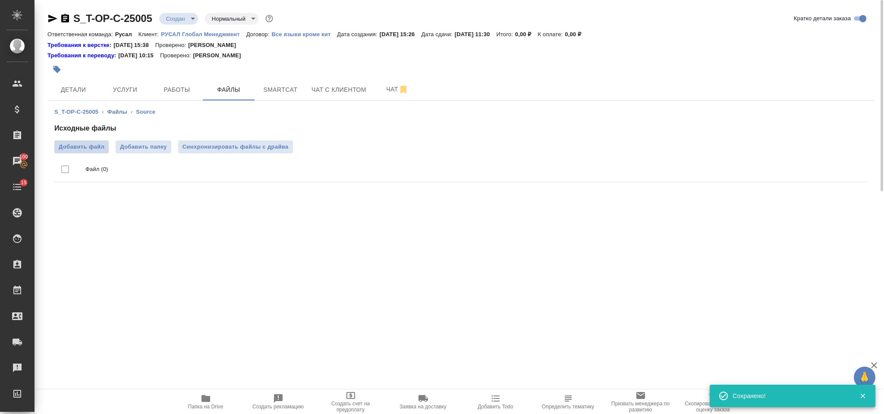
click at [101, 149] on span "Добавить файл" at bounding box center [82, 147] width 46 height 9
click at [0, 0] on input "Добавить файл" at bounding box center [0, 0] width 0 height 0
click at [113, 89] on span "Услуги" at bounding box center [124, 90] width 41 height 11
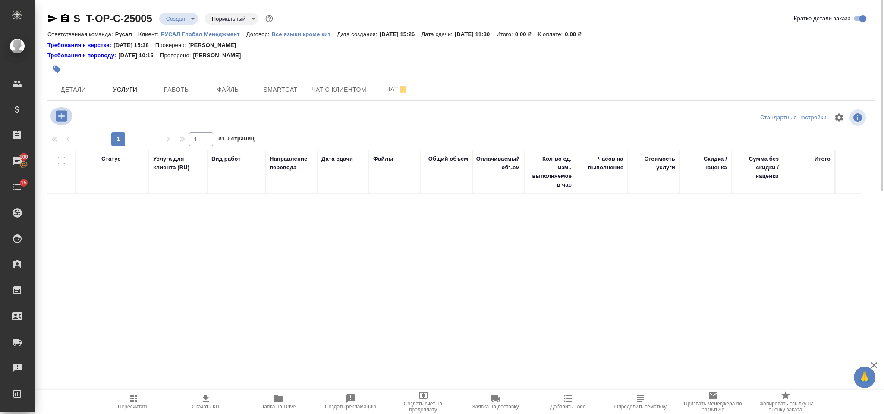
click at [60, 112] on icon "button" at bounding box center [61, 115] width 11 height 11
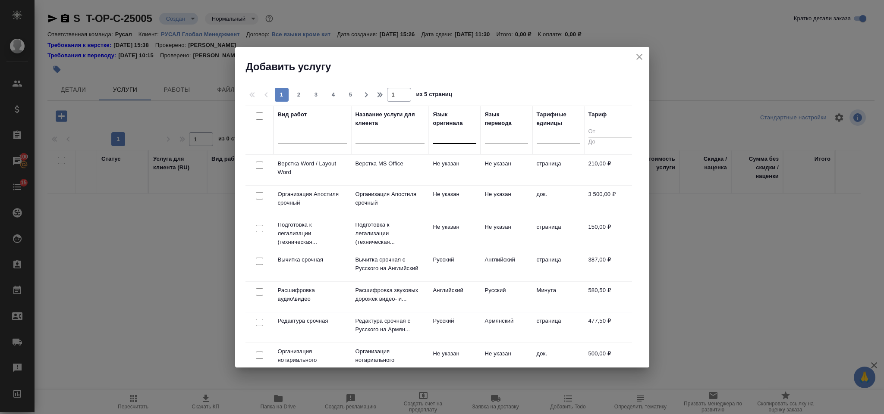
click at [460, 134] on div at bounding box center [454, 135] width 43 height 13
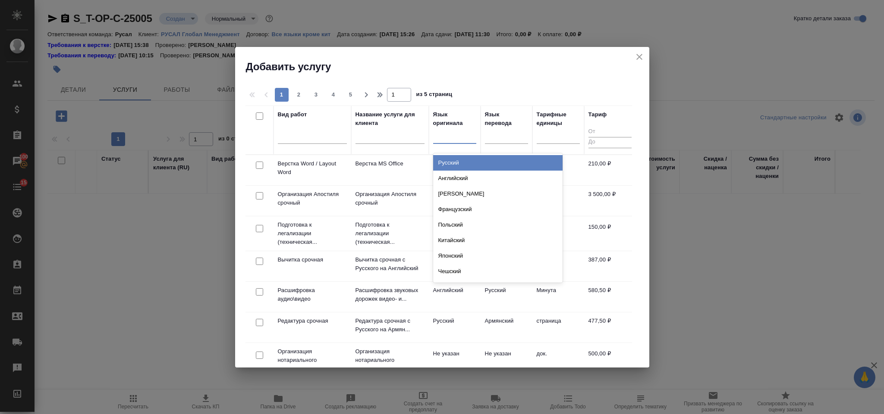
click at [472, 175] on div "Английский" at bounding box center [497, 179] width 129 height 16
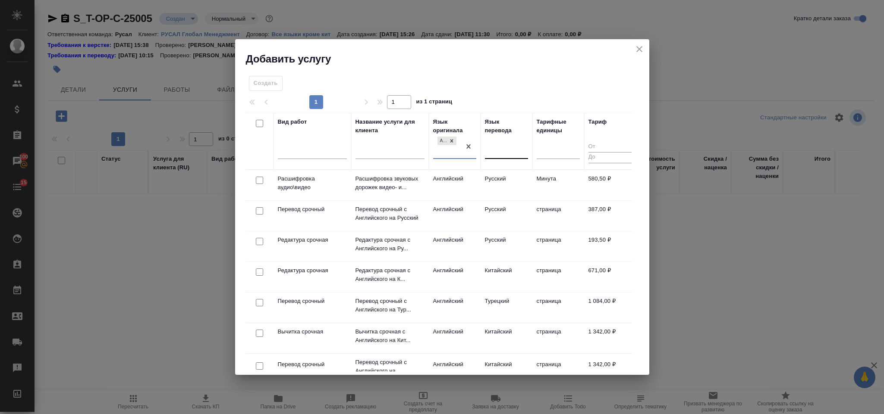
click at [493, 148] on div at bounding box center [506, 150] width 43 height 13
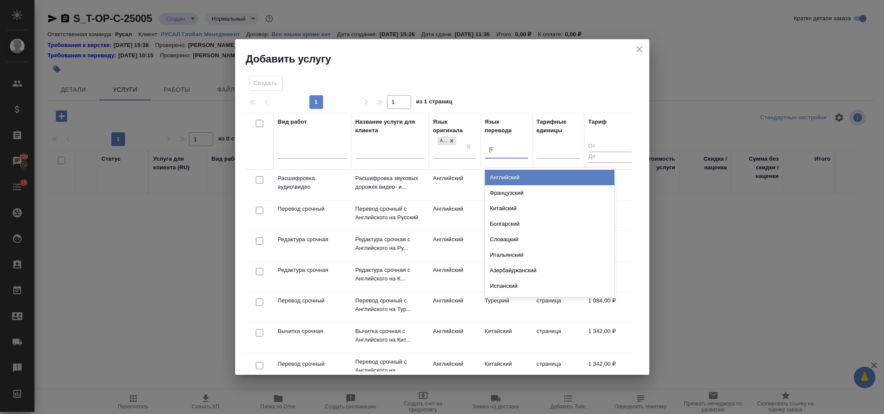
type input "ар"
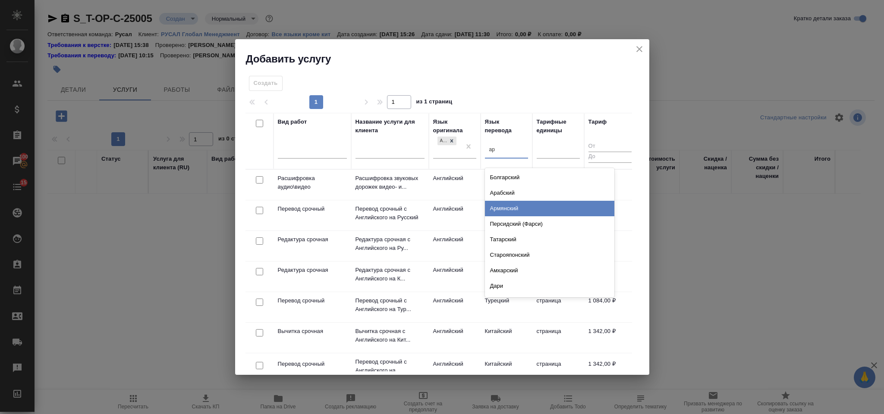
click at [524, 207] on div "Армянский" at bounding box center [549, 209] width 129 height 16
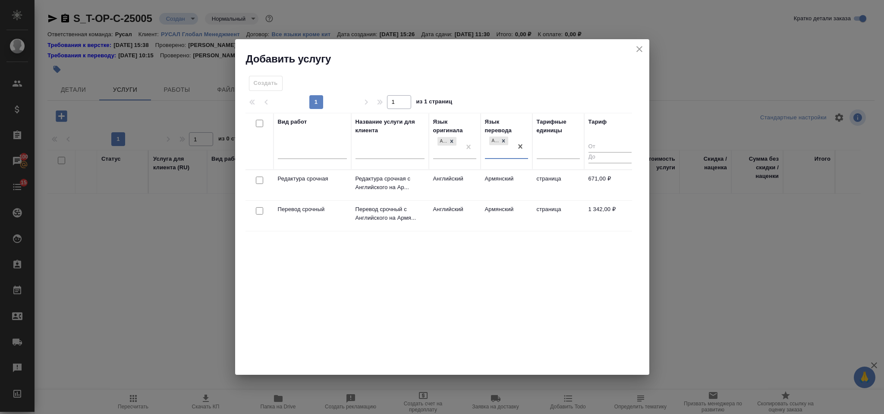
click at [258, 183] on input "checkbox" at bounding box center [259, 180] width 7 height 7
checkbox input "true"
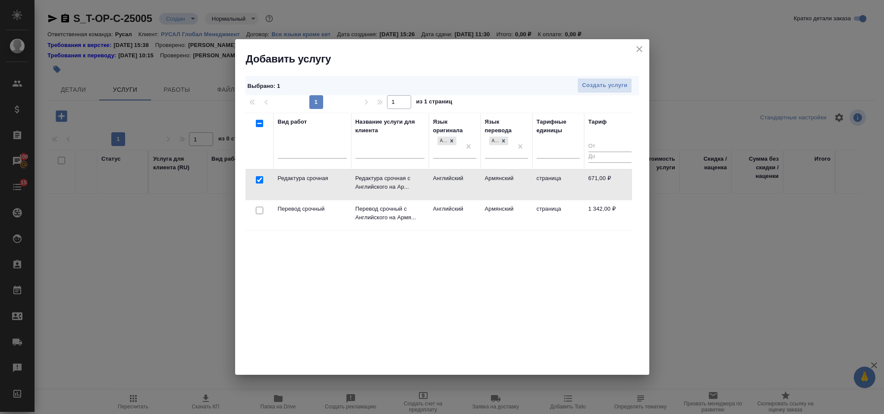
click at [259, 204] on td at bounding box center [259, 216] width 28 height 30
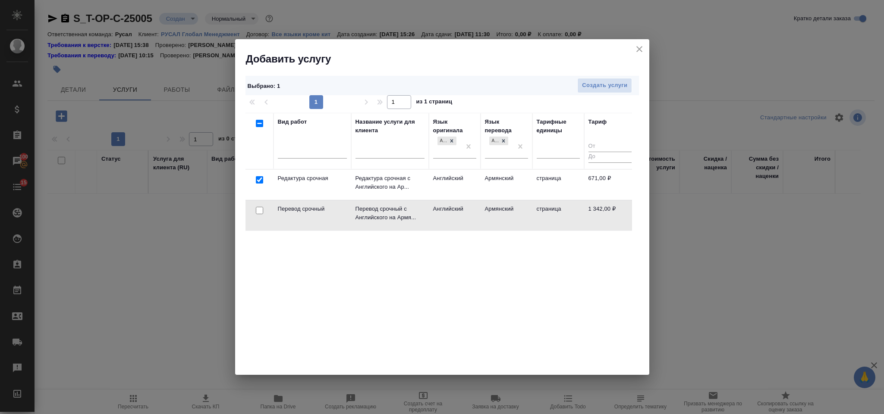
click at [260, 210] on input "checkbox" at bounding box center [259, 210] width 7 height 7
checkbox input "true"
click at [604, 85] on span "Создать услуги" at bounding box center [604, 86] width 45 height 10
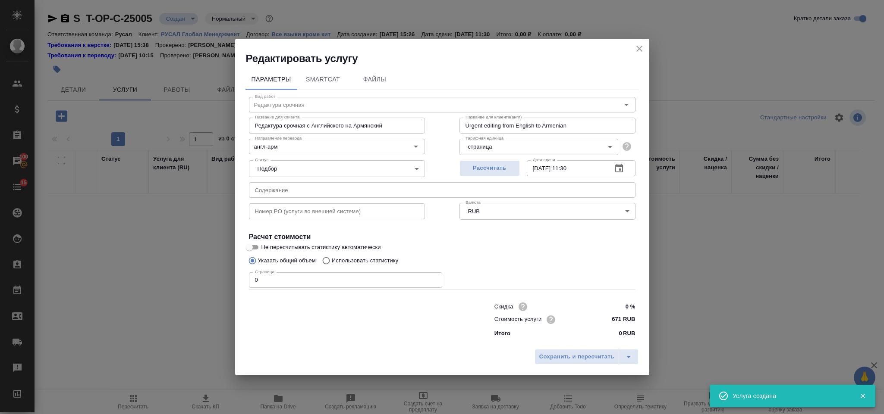
type input "Перевод срочный"
type input "Перевод срочный с Английского на Армянский"
type input "Urgent translation from English to Armenian"
type input "1342 RUB"
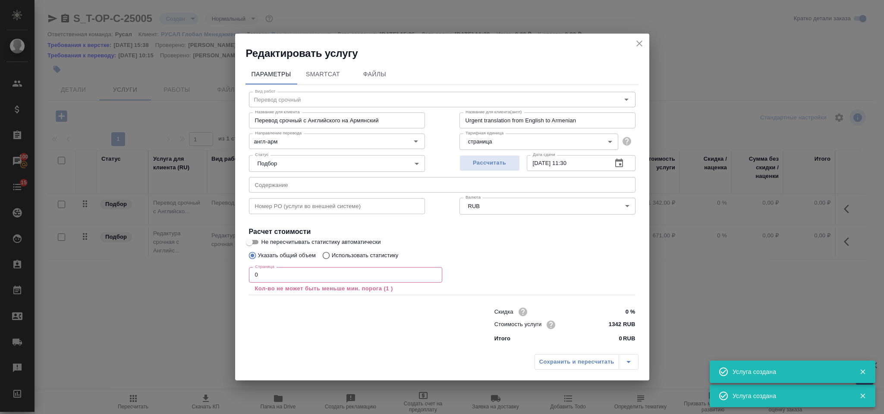
click at [347, 187] on input "text" at bounding box center [442, 185] width 386 height 16
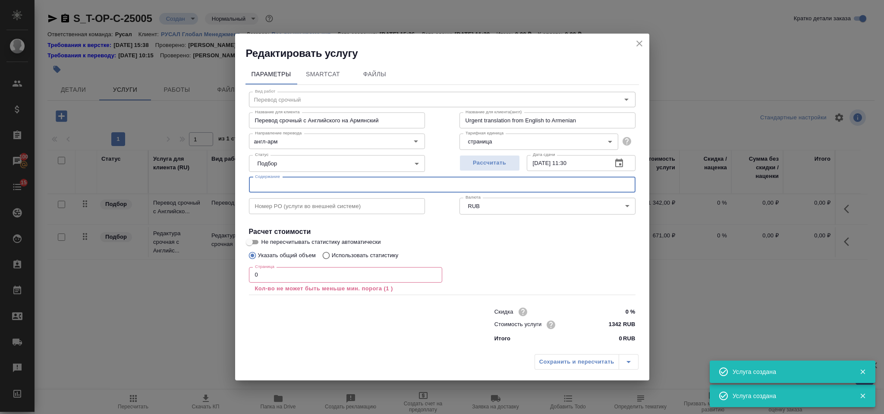
paste input "Updated proposal 08.25"
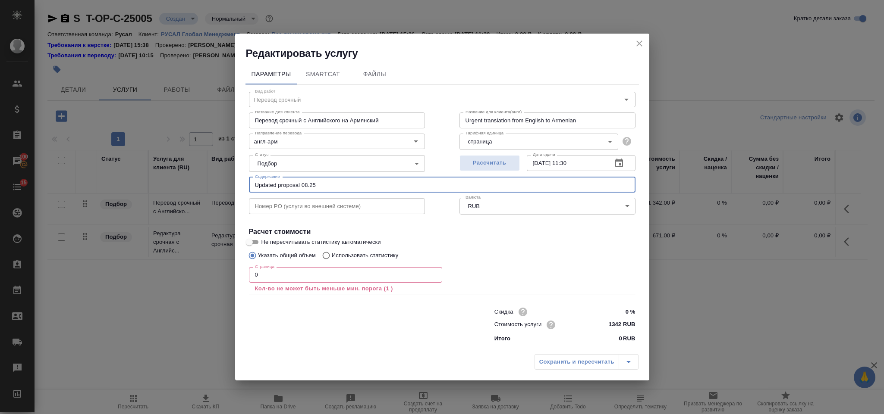
type input "Updated proposal 08.25"
click at [280, 281] on input "0" at bounding box center [345, 275] width 193 height 16
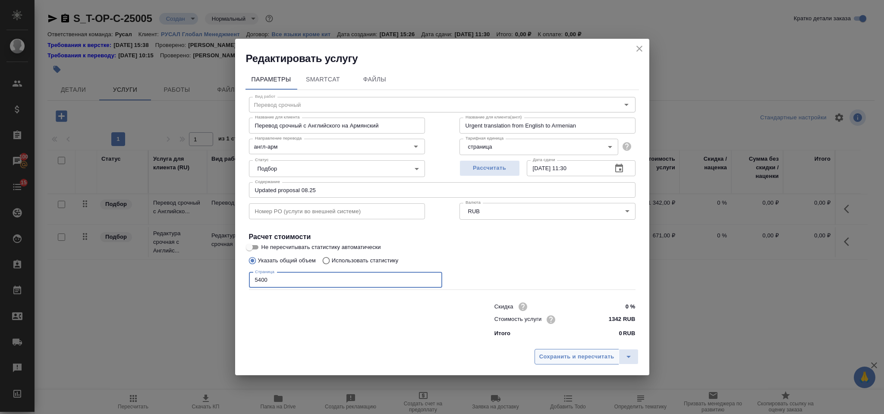
type input "5400"
click at [580, 356] on span "Сохранить и пересчитать" at bounding box center [576, 357] width 75 height 10
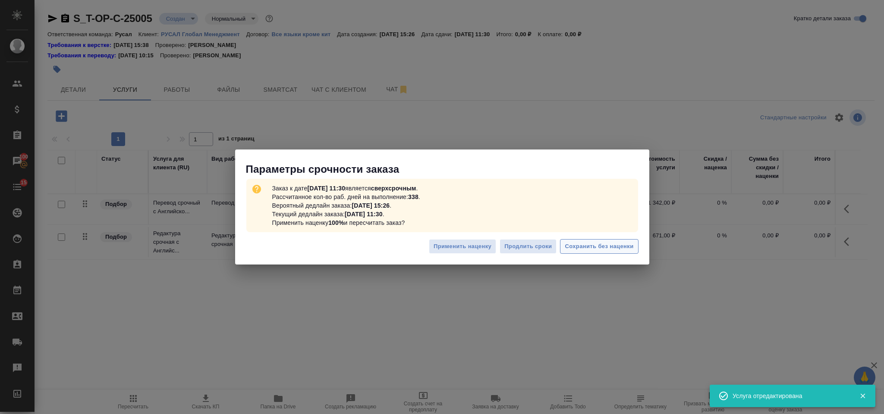
click at [606, 246] on span "Сохранить без наценки" at bounding box center [599, 247] width 69 height 10
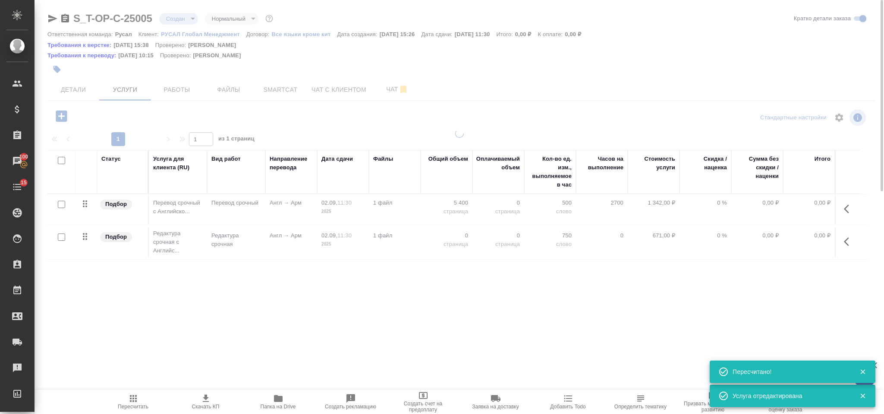
type input "urgent"
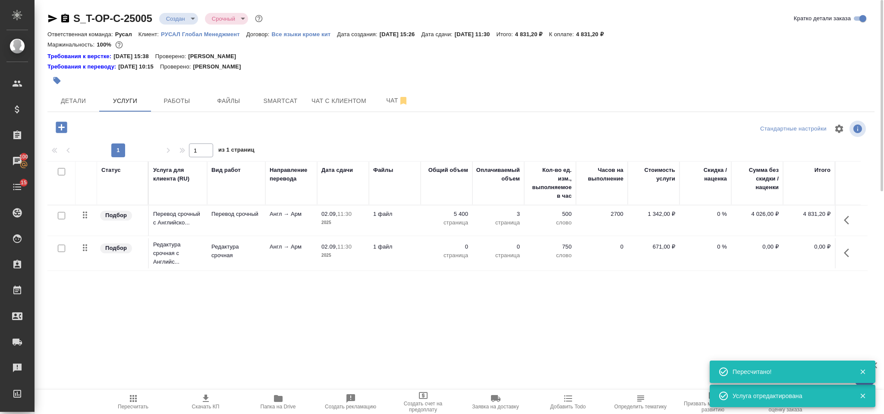
click at [847, 253] on icon "button" at bounding box center [849, 253] width 10 height 10
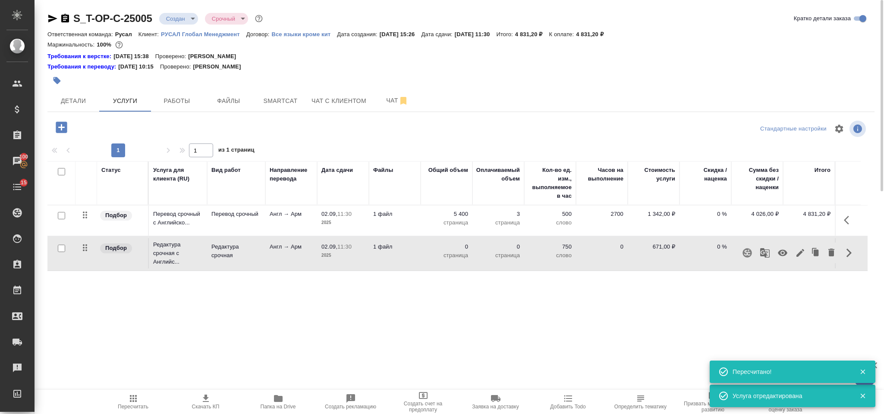
click at [803, 248] on button "button" at bounding box center [800, 253] width 15 height 21
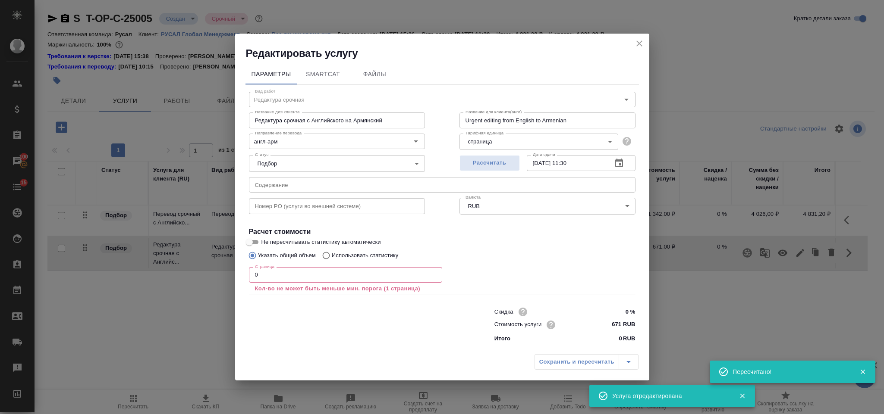
click at [320, 270] on input "0" at bounding box center [345, 275] width 193 height 16
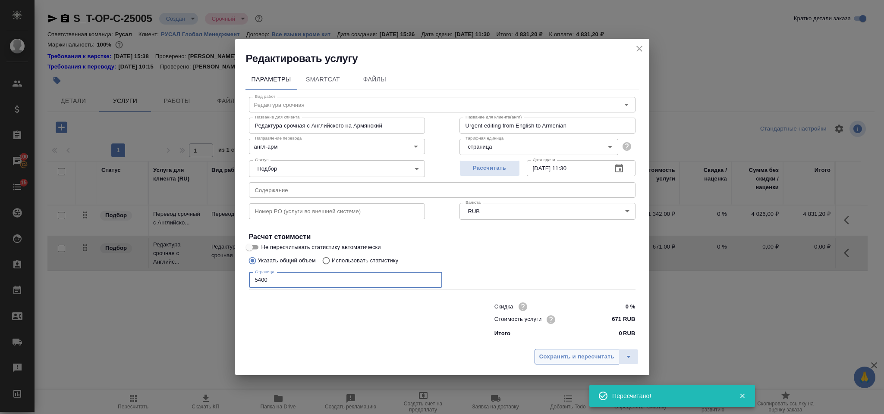
type input "5400"
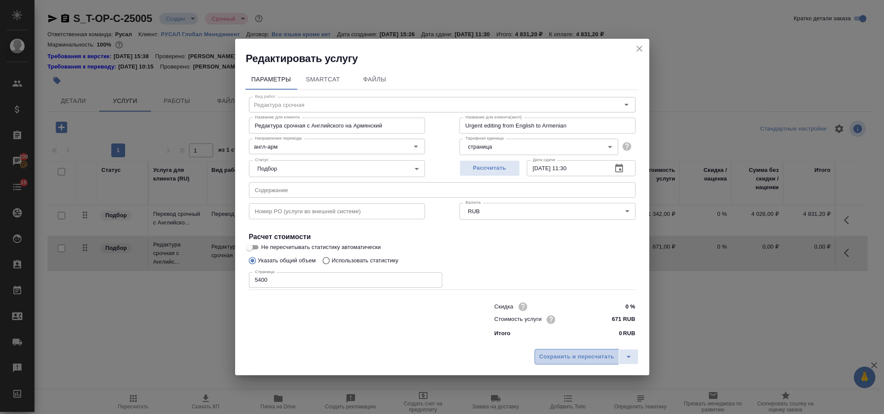
click at [598, 358] on span "Сохранить и пересчитать" at bounding box center [576, 357] width 75 height 10
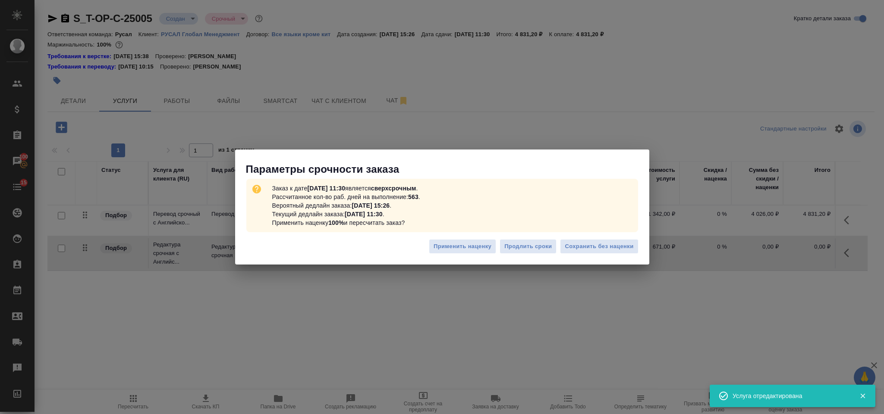
click at [597, 233] on div "Заказ к дате [DATE] 11:30 является сверхсрочным . Рассчитанное кол-во раб. дней…" at bounding box center [442, 205] width 414 height 59
click at [597, 249] on span "Сохранить без наценки" at bounding box center [599, 247] width 69 height 10
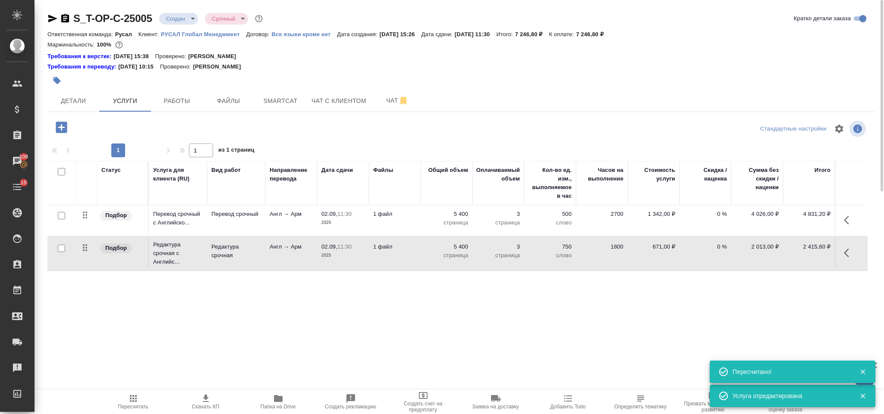
click at [49, 124] on div at bounding box center [185, 128] width 276 height 18
click at [65, 132] on icon "button" at bounding box center [61, 127] width 11 height 11
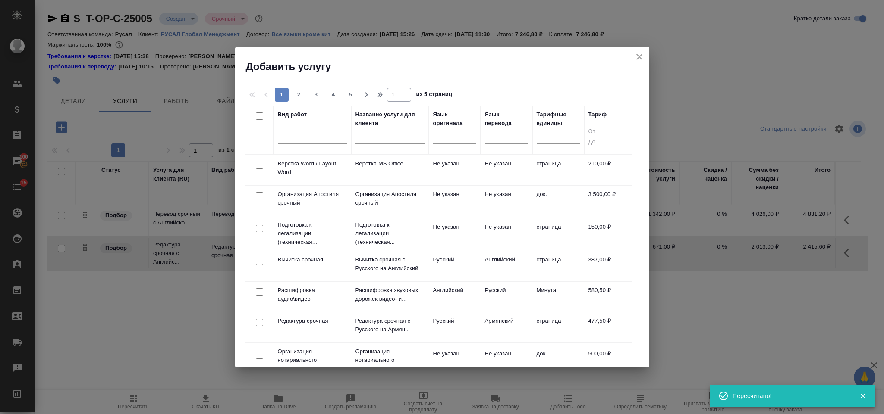
click at [261, 165] on input "checkbox" at bounding box center [259, 165] width 7 height 7
checkbox input "true"
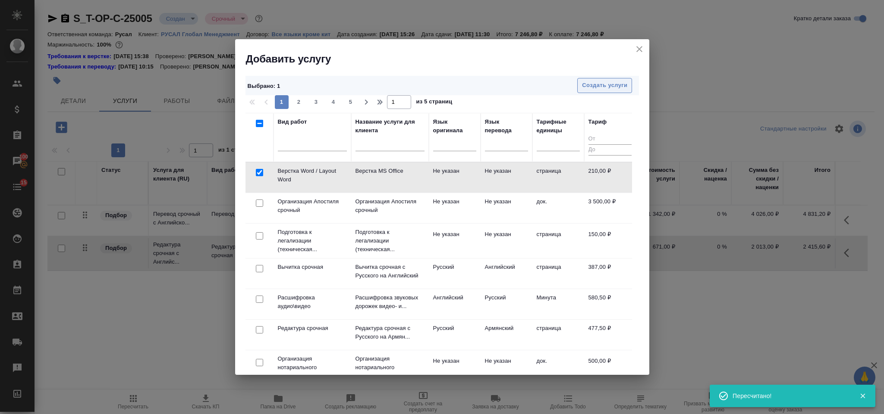
click at [592, 78] on button "Создать услуги" at bounding box center [604, 85] width 55 height 15
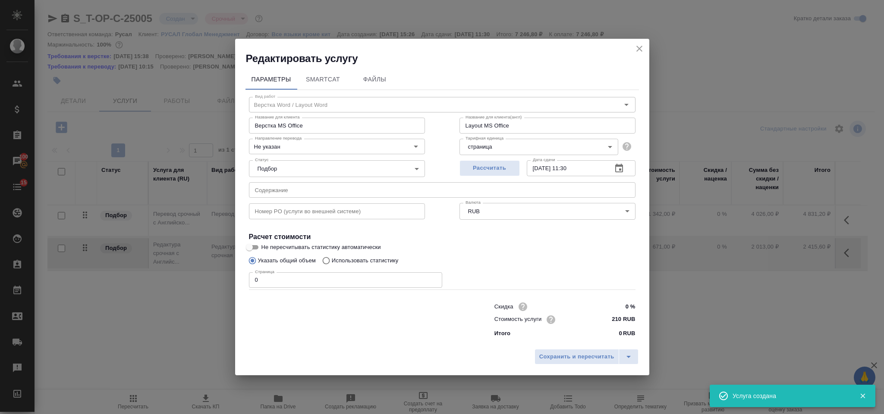
click at [294, 279] on input "0" at bounding box center [345, 281] width 193 height 16
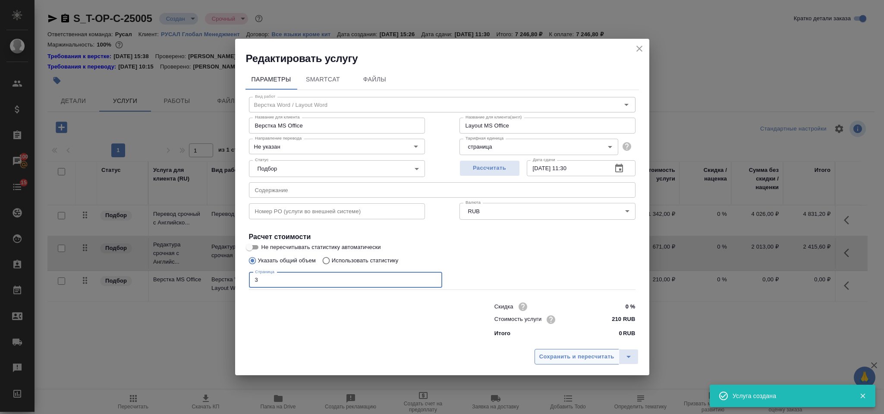
type input "3"
click at [585, 353] on span "Сохранить и пересчитать" at bounding box center [576, 357] width 75 height 10
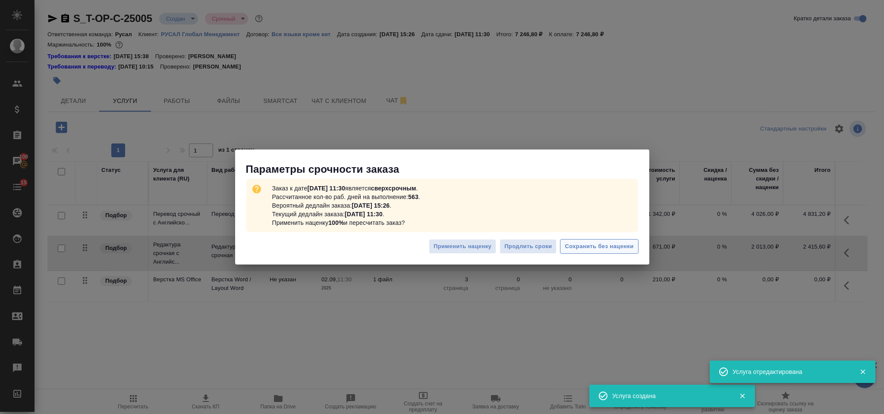
click at [602, 246] on span "Сохранить без наценки" at bounding box center [599, 247] width 69 height 10
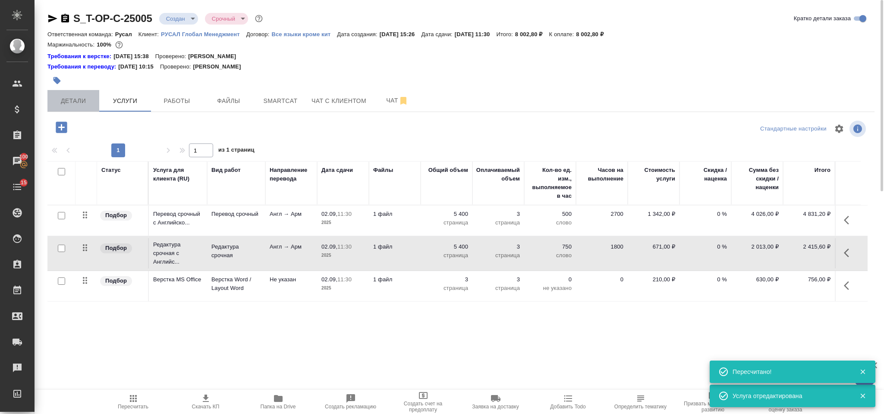
click at [81, 101] on span "Детали" at bounding box center [73, 101] width 41 height 11
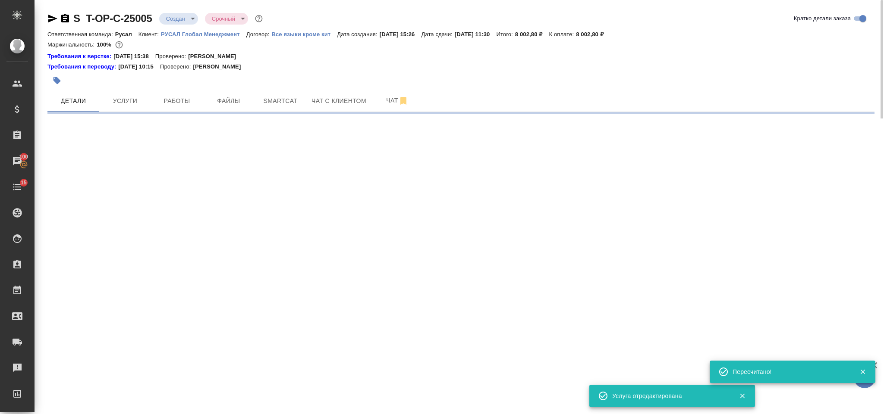
select select "RU"
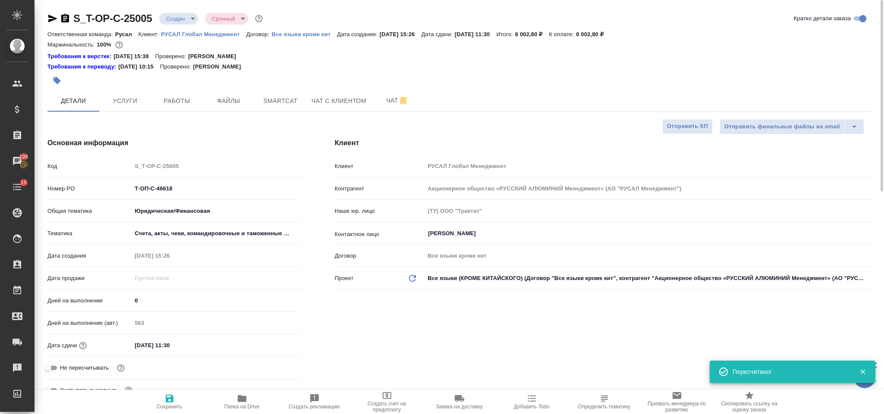
click at [65, 18] on icon "button" at bounding box center [65, 18] width 10 height 10
type textarea "x"
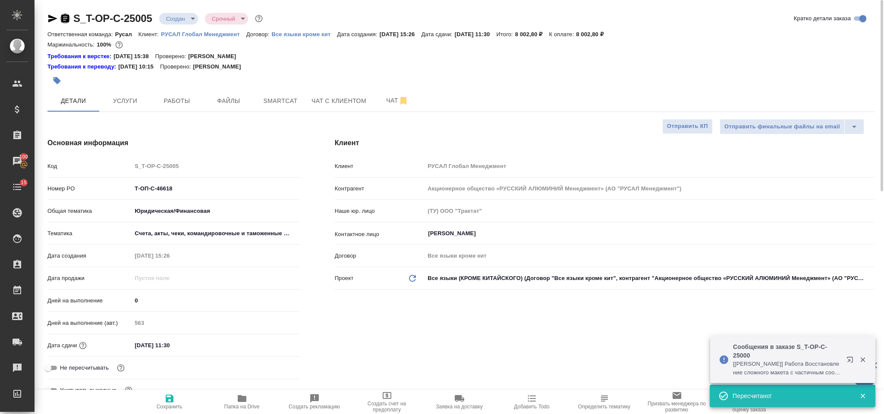
click at [63, 18] on icon "button" at bounding box center [65, 18] width 10 height 10
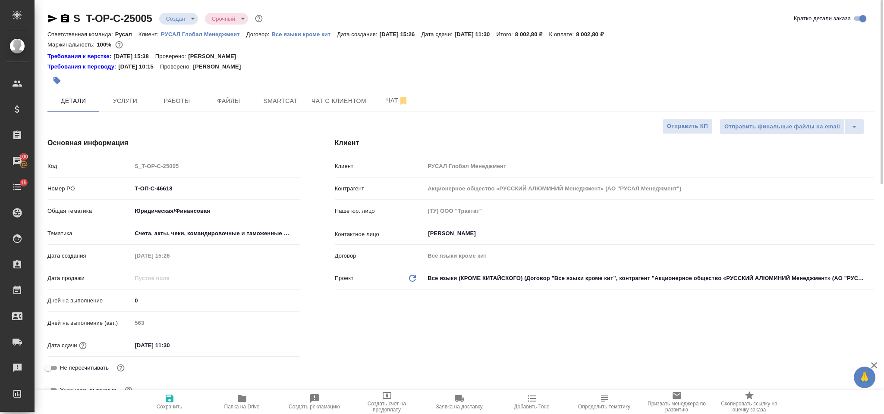
click at [52, 18] on icon "button" at bounding box center [52, 19] width 9 height 8
drag, startPoint x: 189, startPoint y: 184, endPoint x: 139, endPoint y: 188, distance: 50.6
click at [138, 187] on input "Т-ОП-С-46618" at bounding box center [215, 188] width 167 height 13
click at [177, 193] on input "Т-ОП-С-46618" at bounding box center [215, 188] width 167 height 13
drag, startPoint x: 165, startPoint y: 190, endPoint x: 116, endPoint y: 193, distance: 49.3
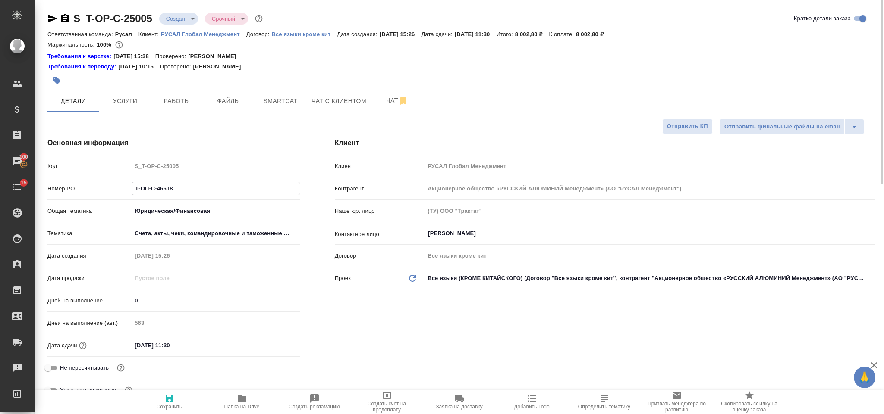
click at [114, 193] on div "Номер PO Т-ОП-С-46618" at bounding box center [173, 188] width 253 height 15
